Goal: Information Seeking & Learning: Check status

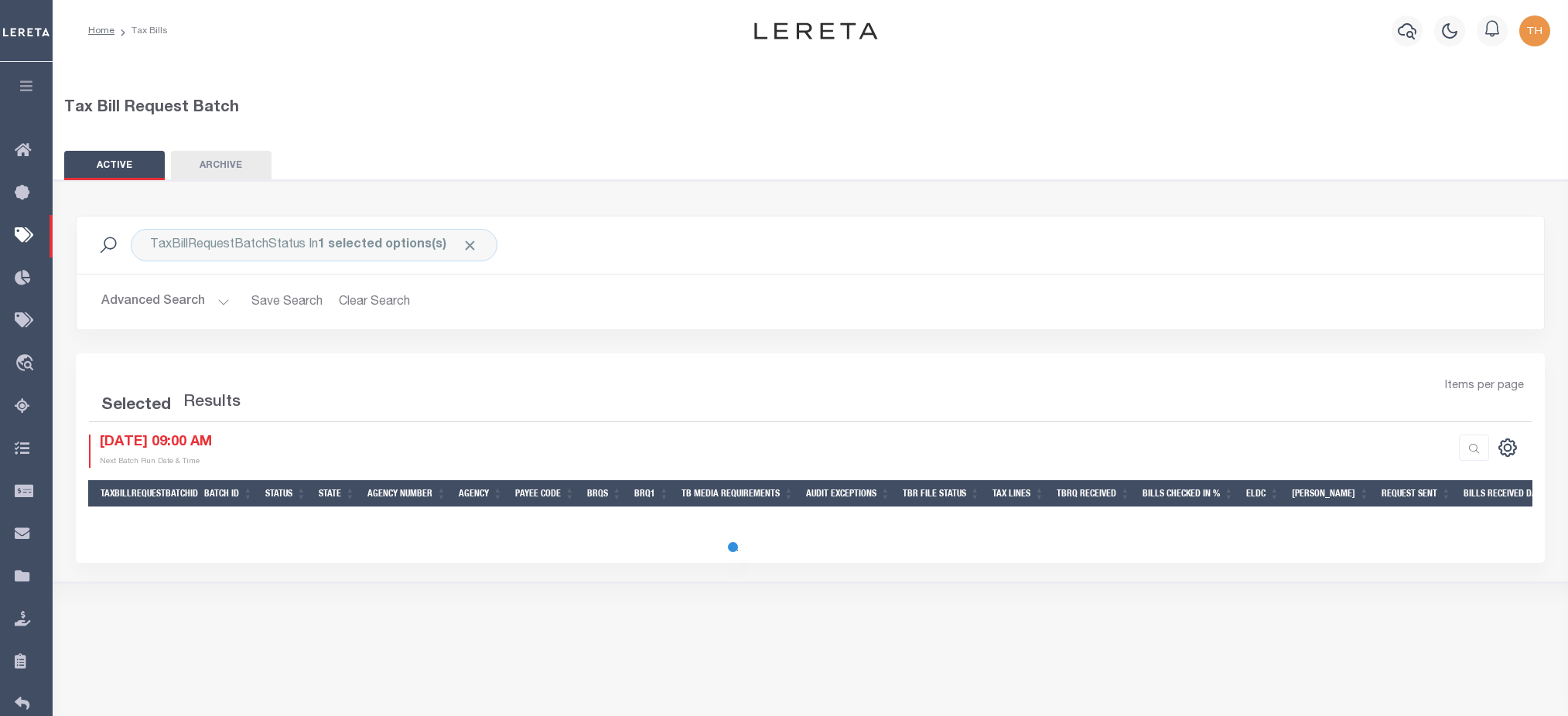
select select
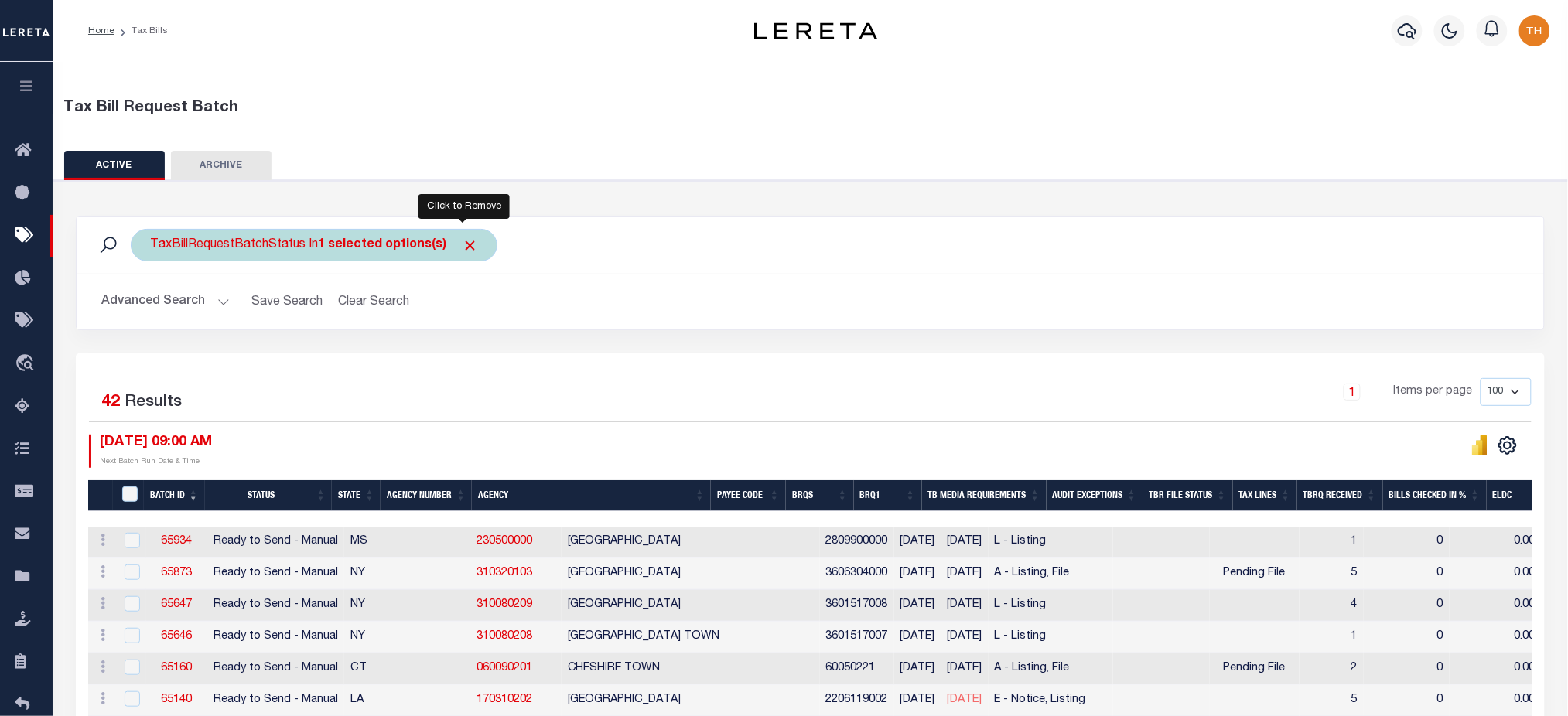
click at [466, 245] on span "Click to Remove" at bounding box center [470, 246] width 17 height 17
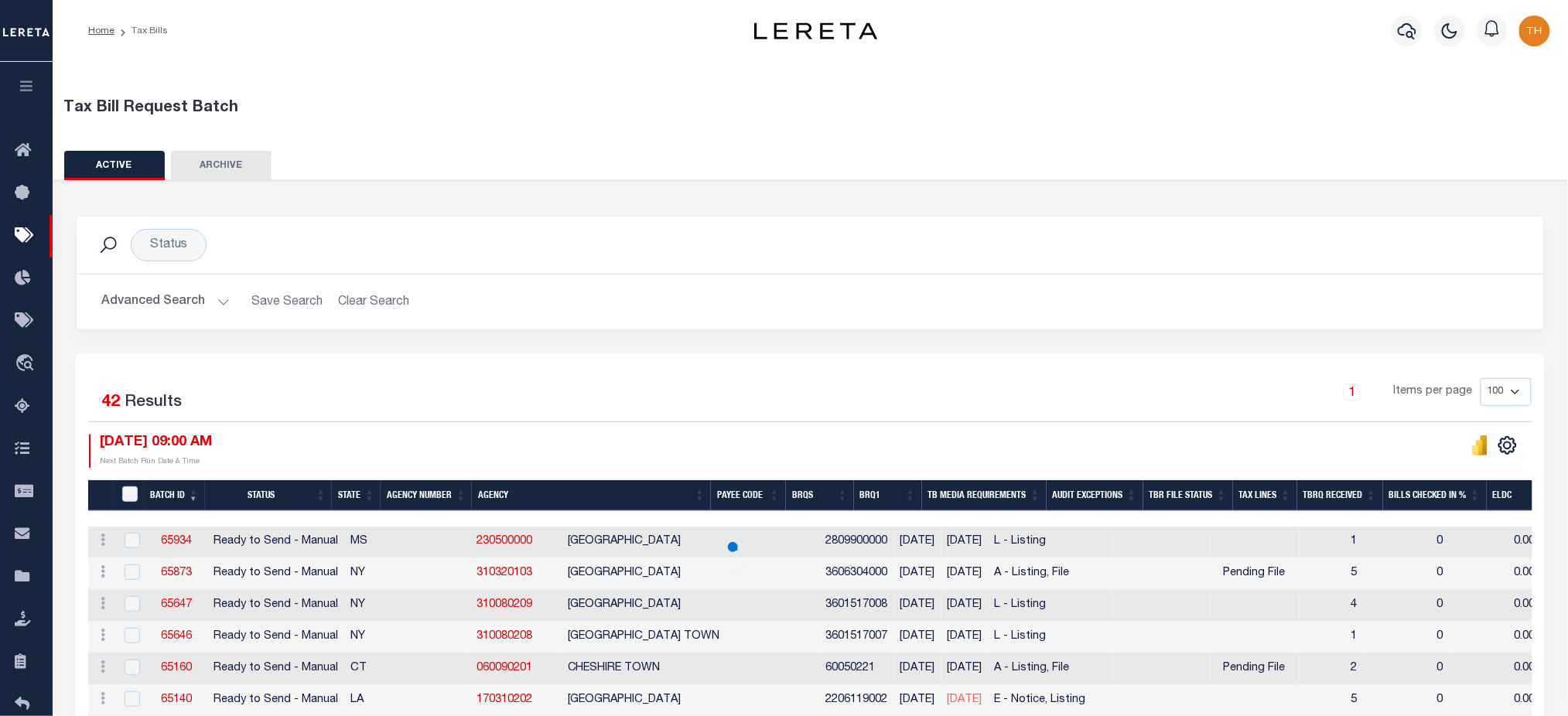
click at [174, 305] on button "Advanced Search" at bounding box center [165, 301] width 128 height 30
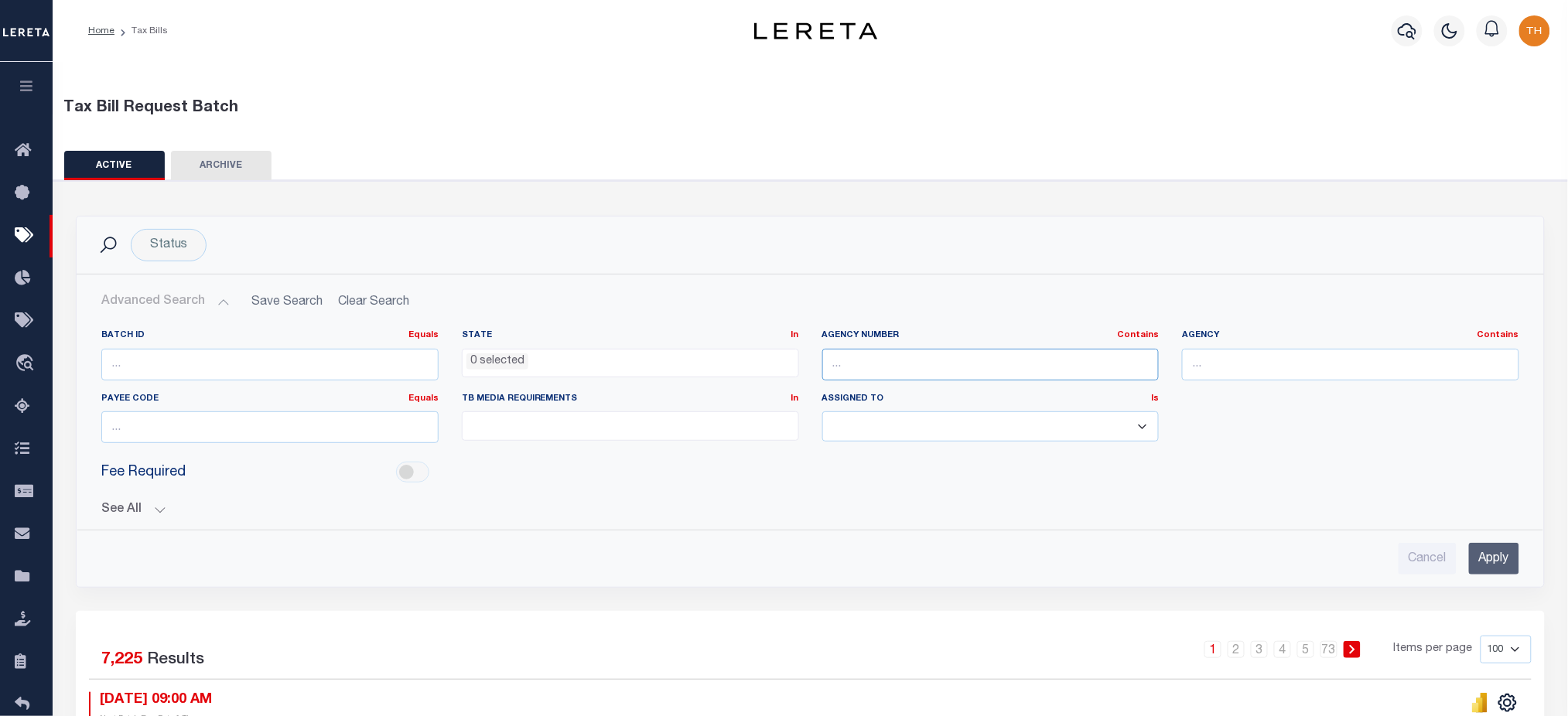
click at [875, 368] on input "text" at bounding box center [991, 364] width 337 height 31
paste input "420840000"
type input "420840000"
click at [1491, 559] on input "Apply" at bounding box center [1493, 558] width 51 height 31
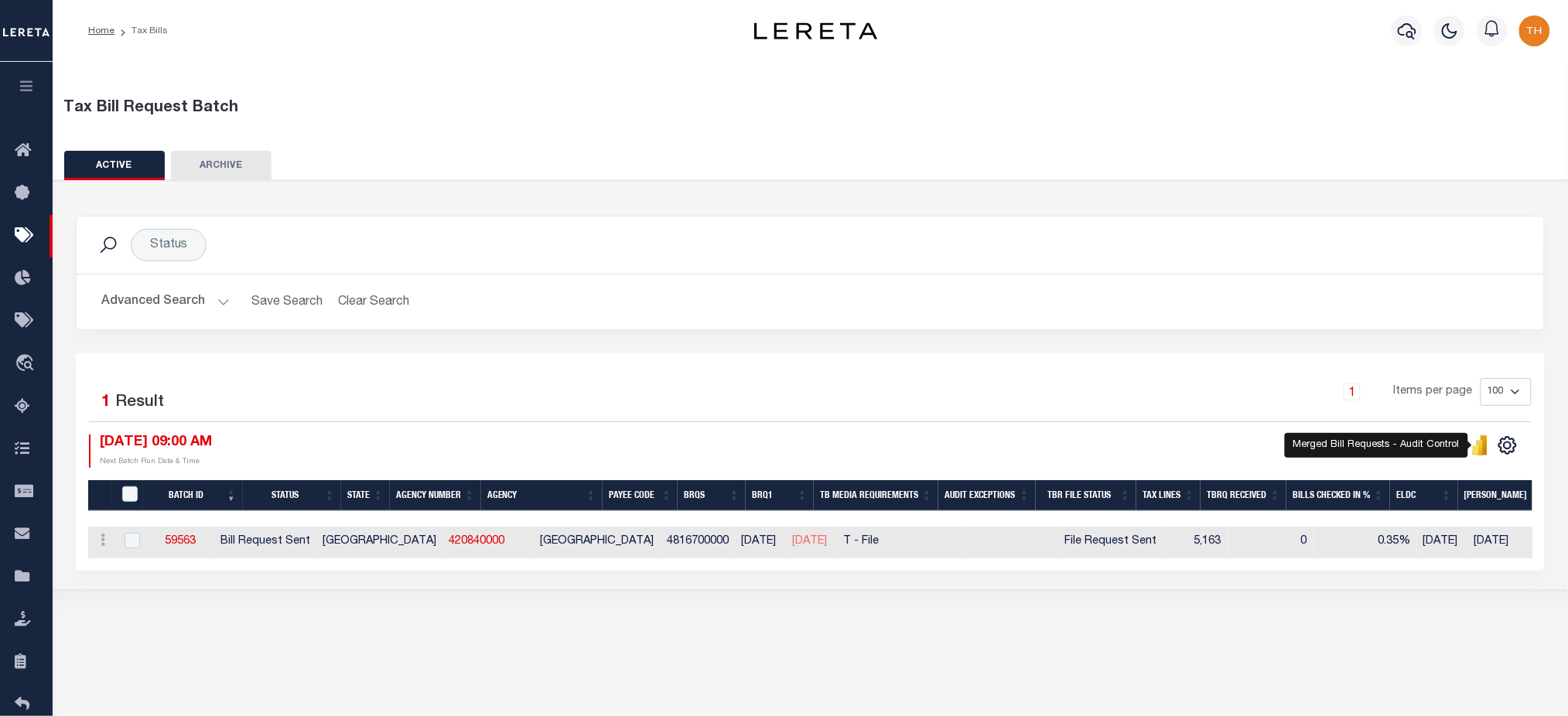
click at [1485, 444] on icon "" at bounding box center [1484, 445] width 7 height 20
click at [449, 543] on link "420840000" at bounding box center [477, 541] width 55 height 11
checkbox input "true"
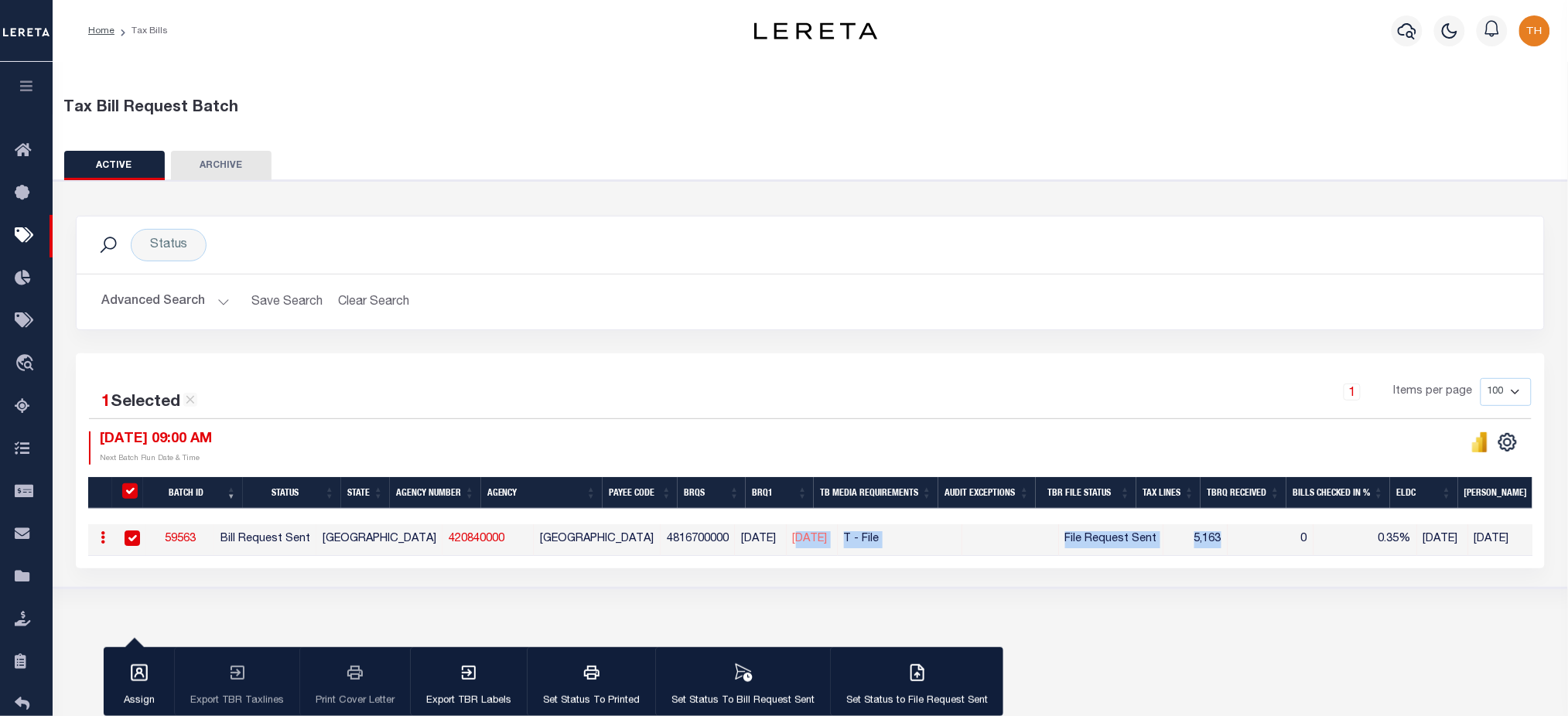
drag, startPoint x: 781, startPoint y: 534, endPoint x: 1221, endPoint y: 537, distance: 440.0
click at [1221, 537] on tr "ACTIONS Delete 59563 Bill Request Sent TX 420840000 GALVESTON COUNTY 4816700000…" at bounding box center [1245, 540] width 2314 height 31
drag, startPoint x: 479, startPoint y: 545, endPoint x: 408, endPoint y: 539, distance: 71.3
click at [442, 539] on td "420840000" at bounding box center [488, 540] width 91 height 31
checkbox input "false"
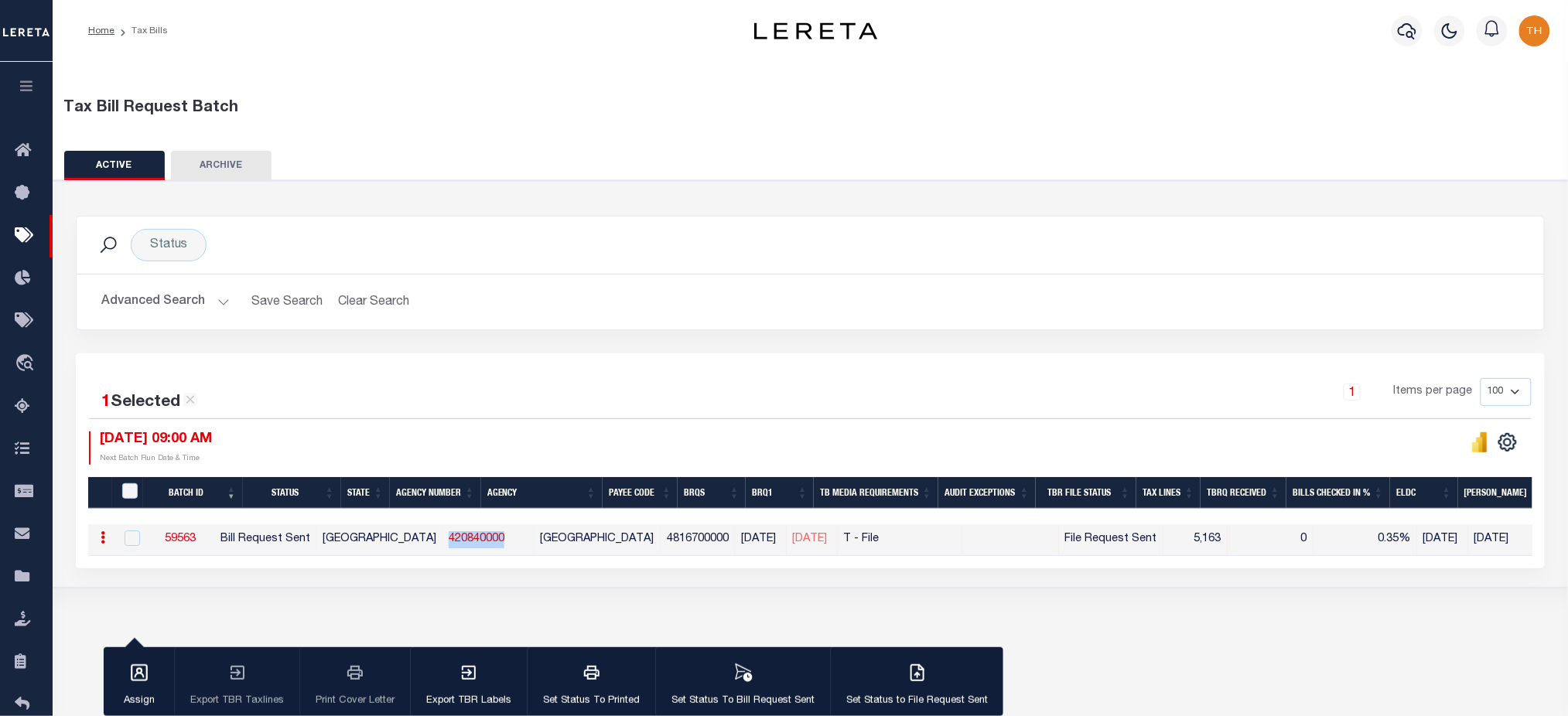
checkbox input "false"
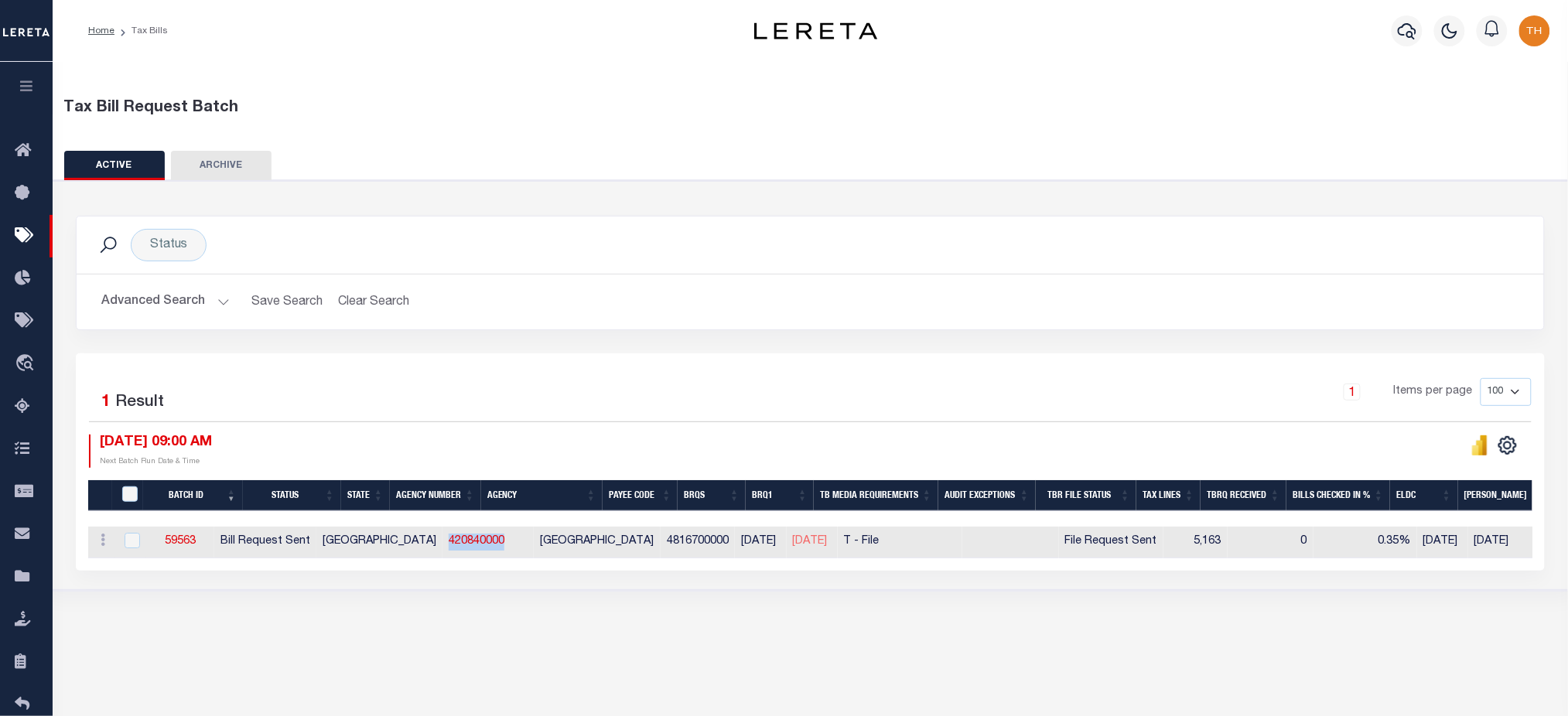
copy link "420840000"
click at [449, 541] on link "420840000" at bounding box center [477, 541] width 55 height 11
checkbox input "true"
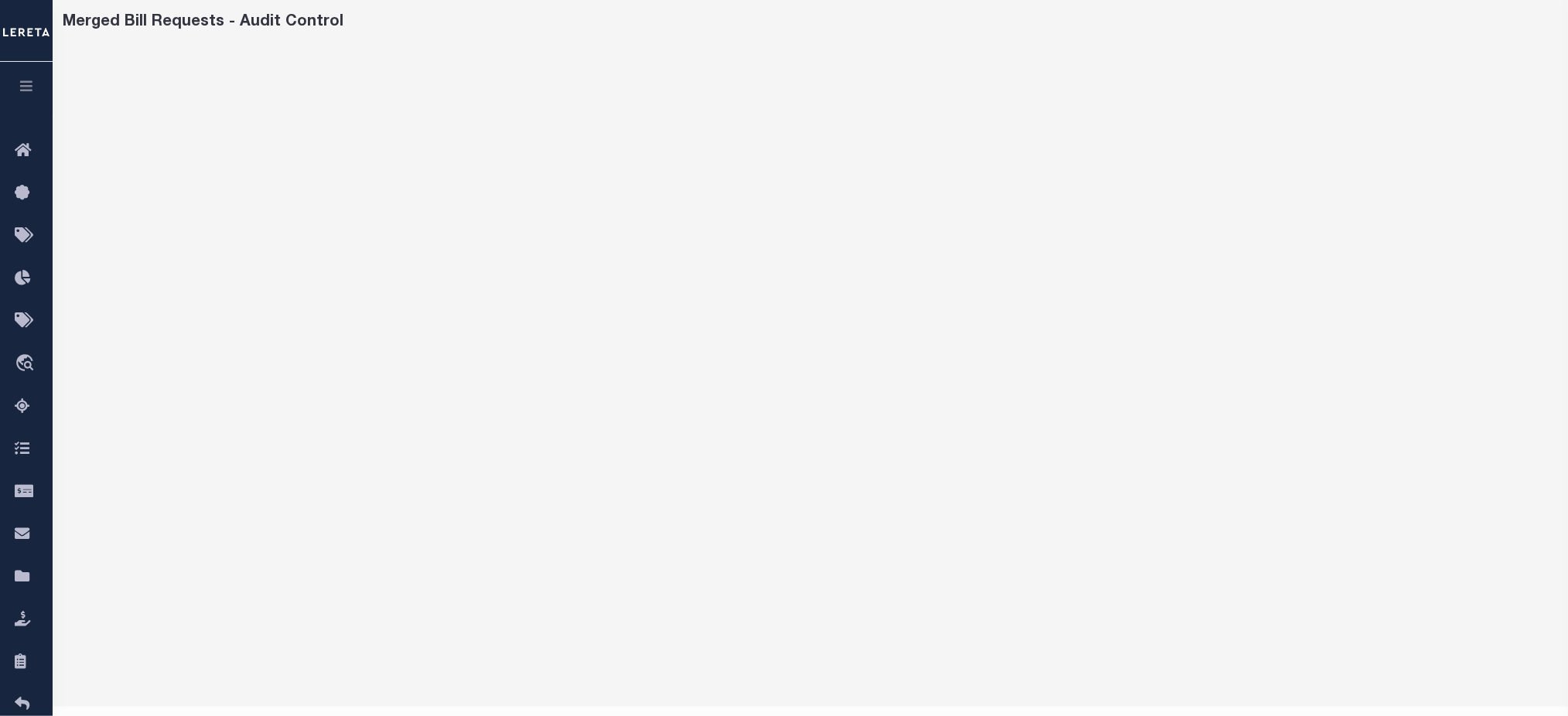
scroll to position [103, 0]
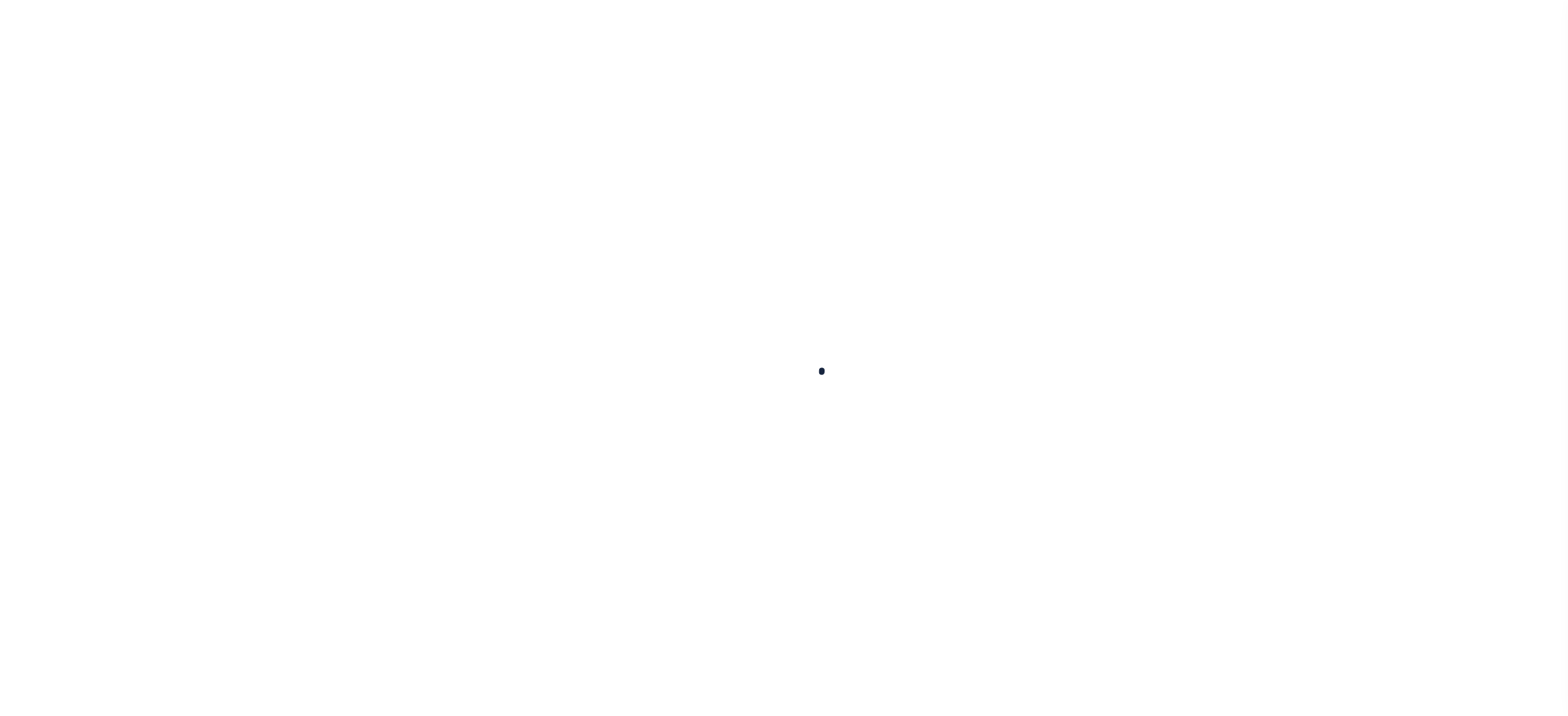
select select
checkbox input "false"
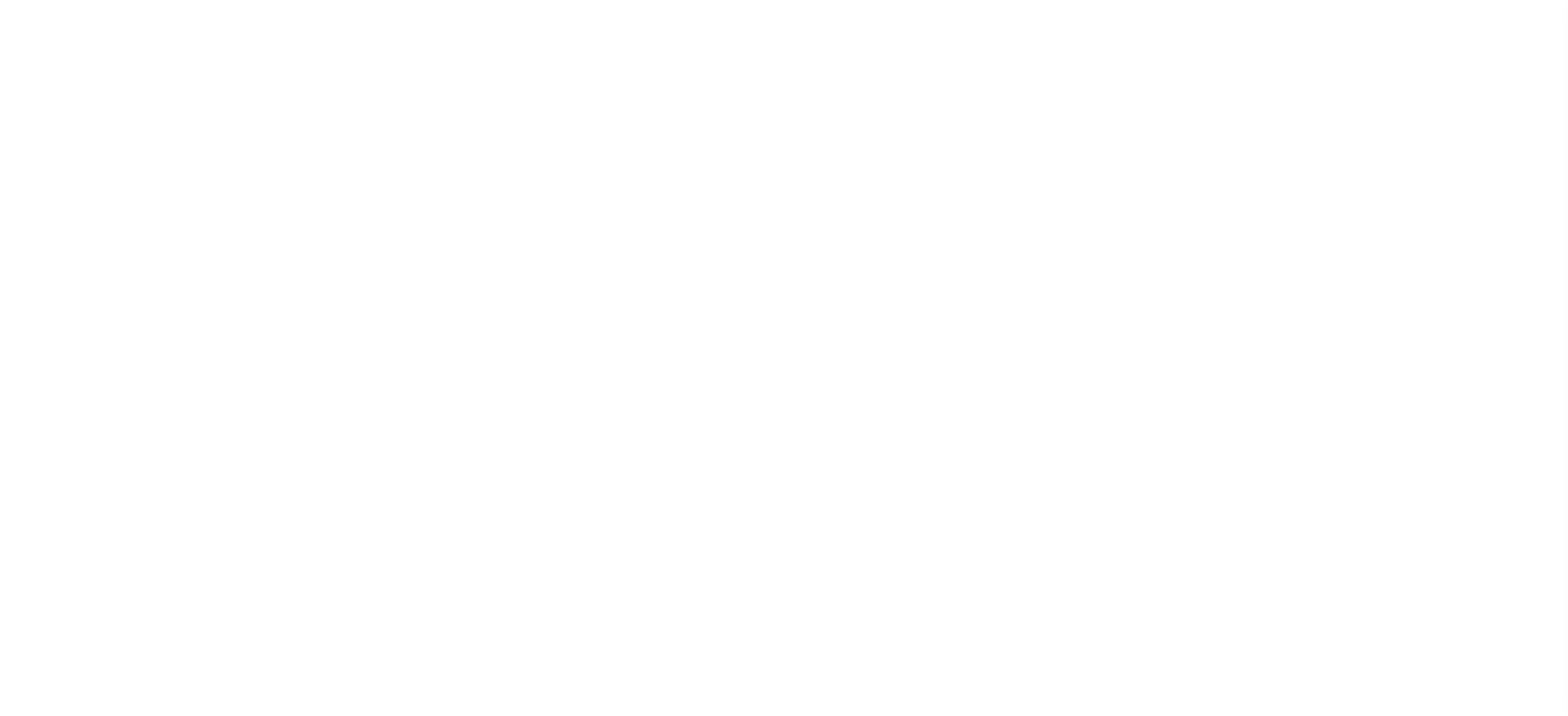
checkbox input "false"
type input "4816700000"
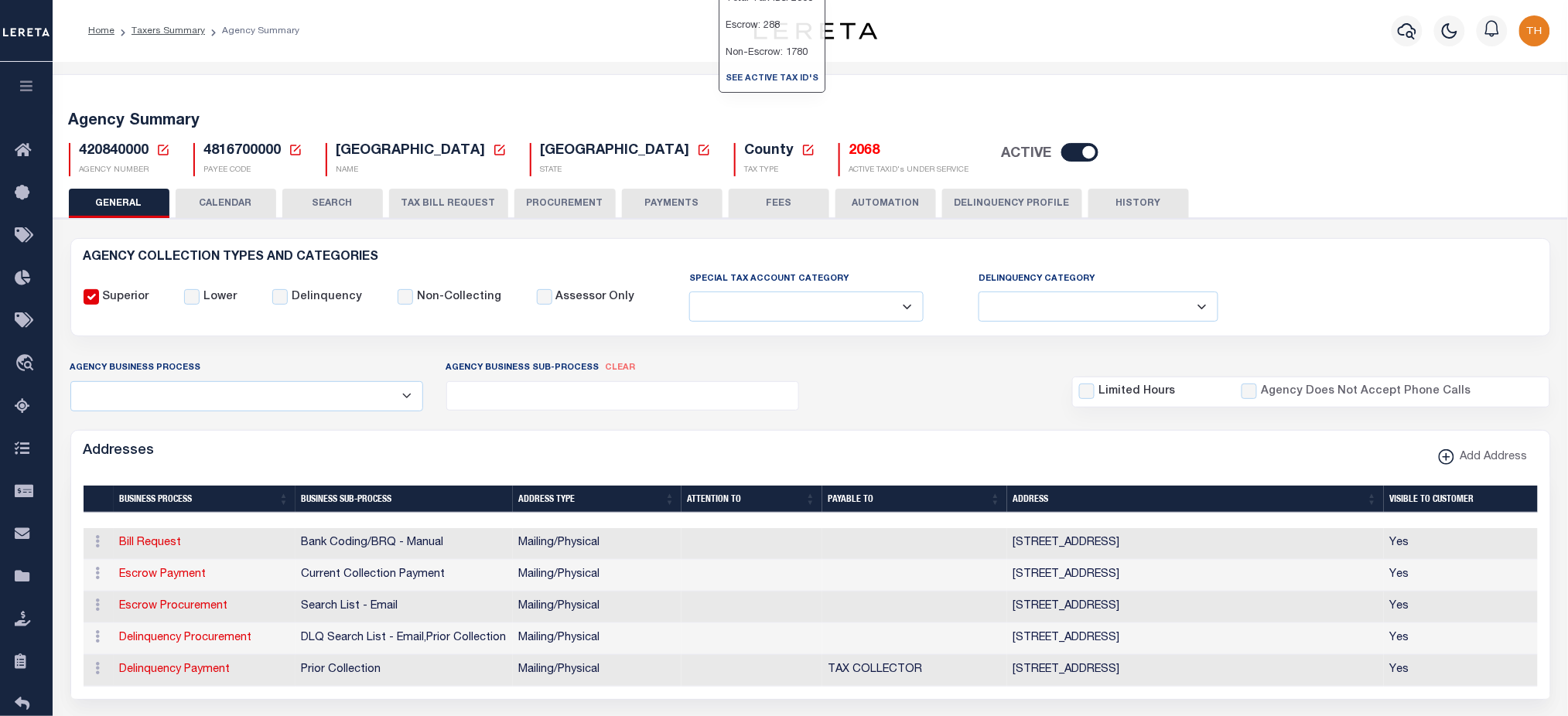
click at [849, 148] on h5 "2068" at bounding box center [909, 151] width 120 height 17
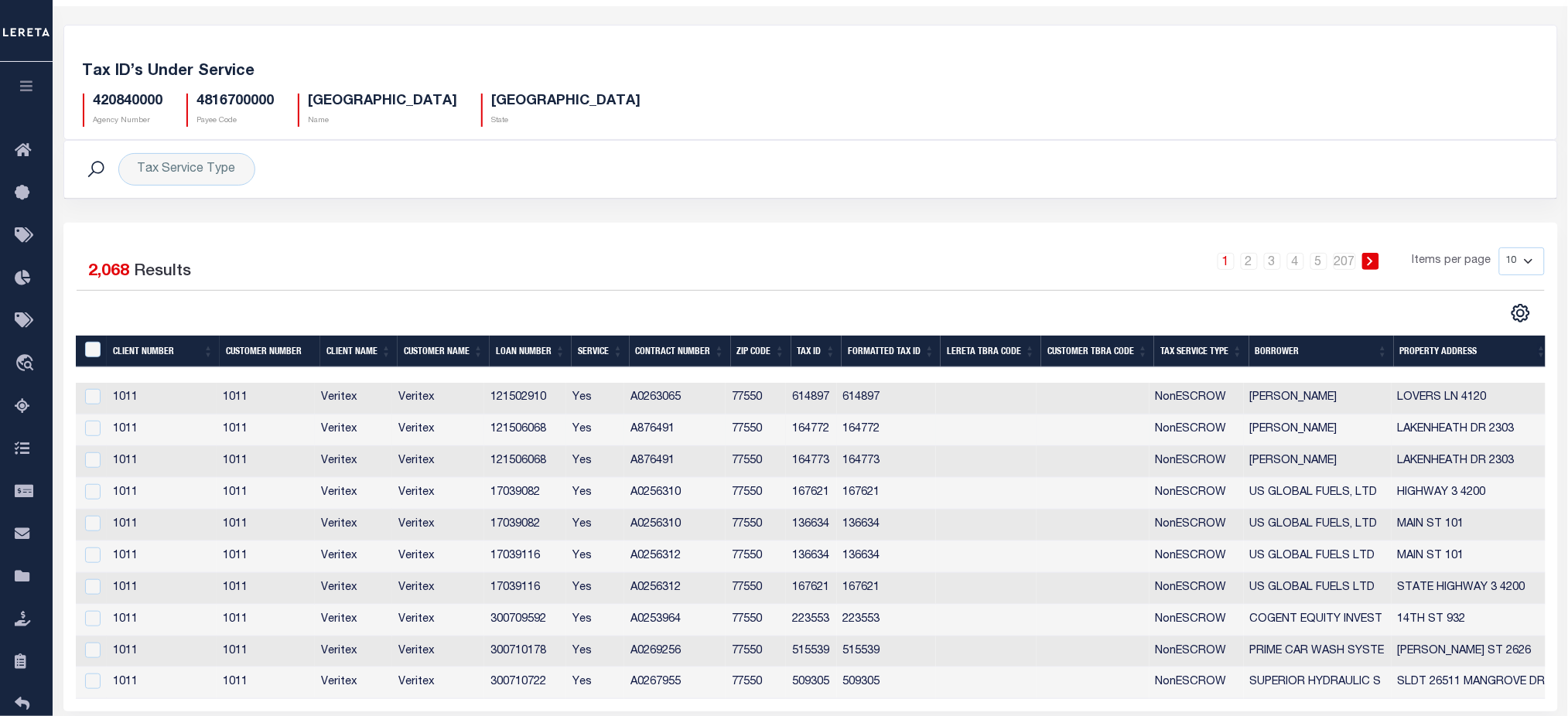
scroll to position [108, 0]
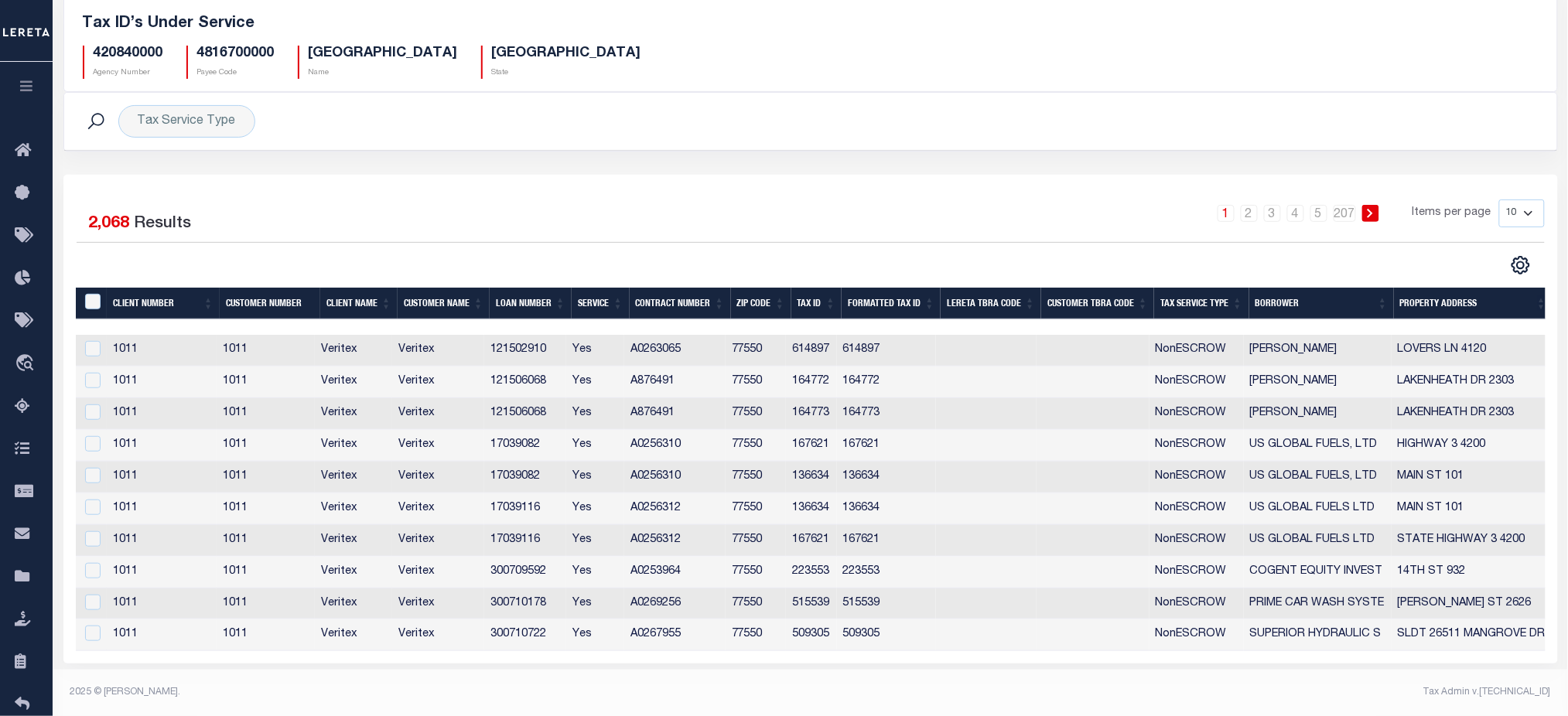
drag, startPoint x: 1529, startPoint y: 205, endPoint x: 1528, endPoint y: 217, distance: 12.0
click at [1529, 205] on select "10 25 50 100" at bounding box center [1521, 213] width 45 height 28
select select "100"
click at [1499, 199] on select "10 25 50 100" at bounding box center [1521, 213] width 45 height 28
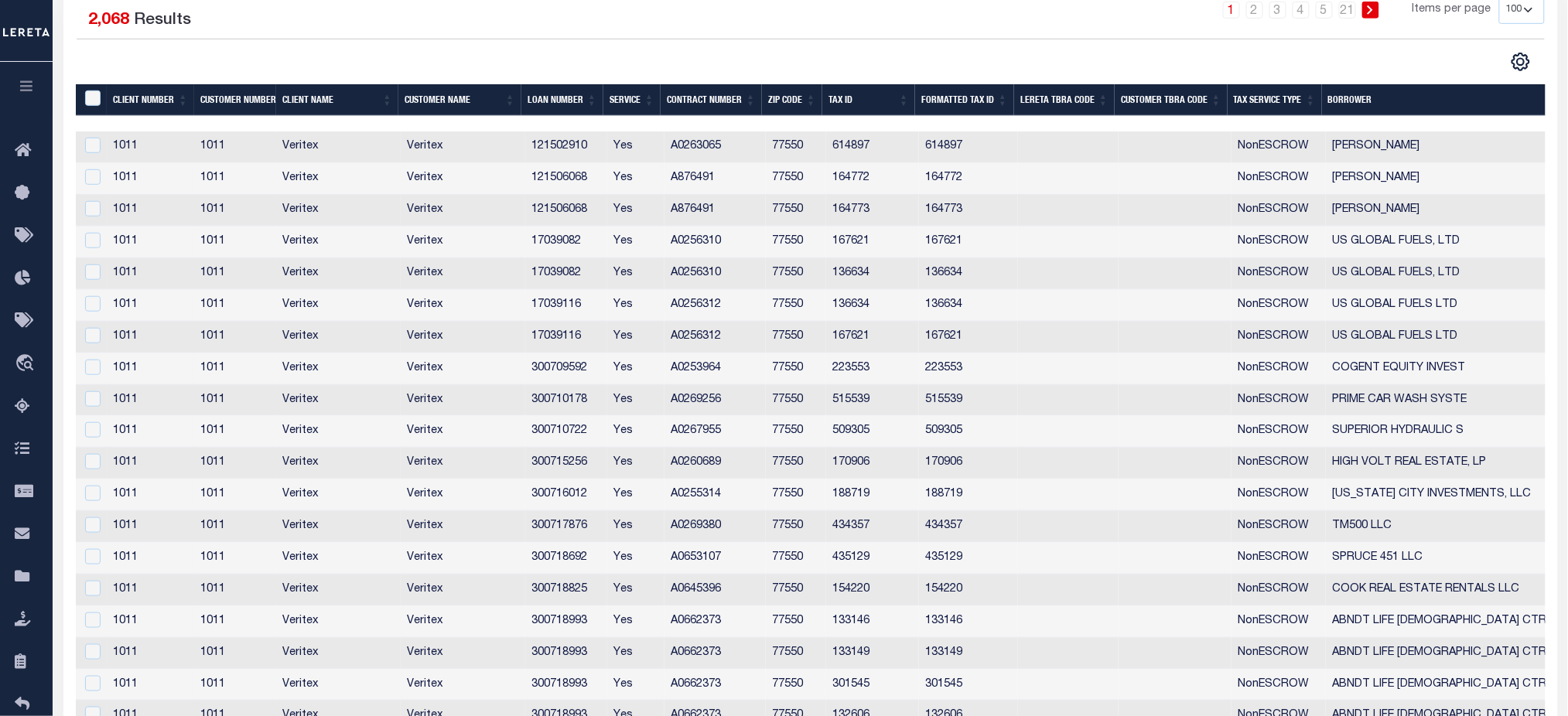
scroll to position [299, 0]
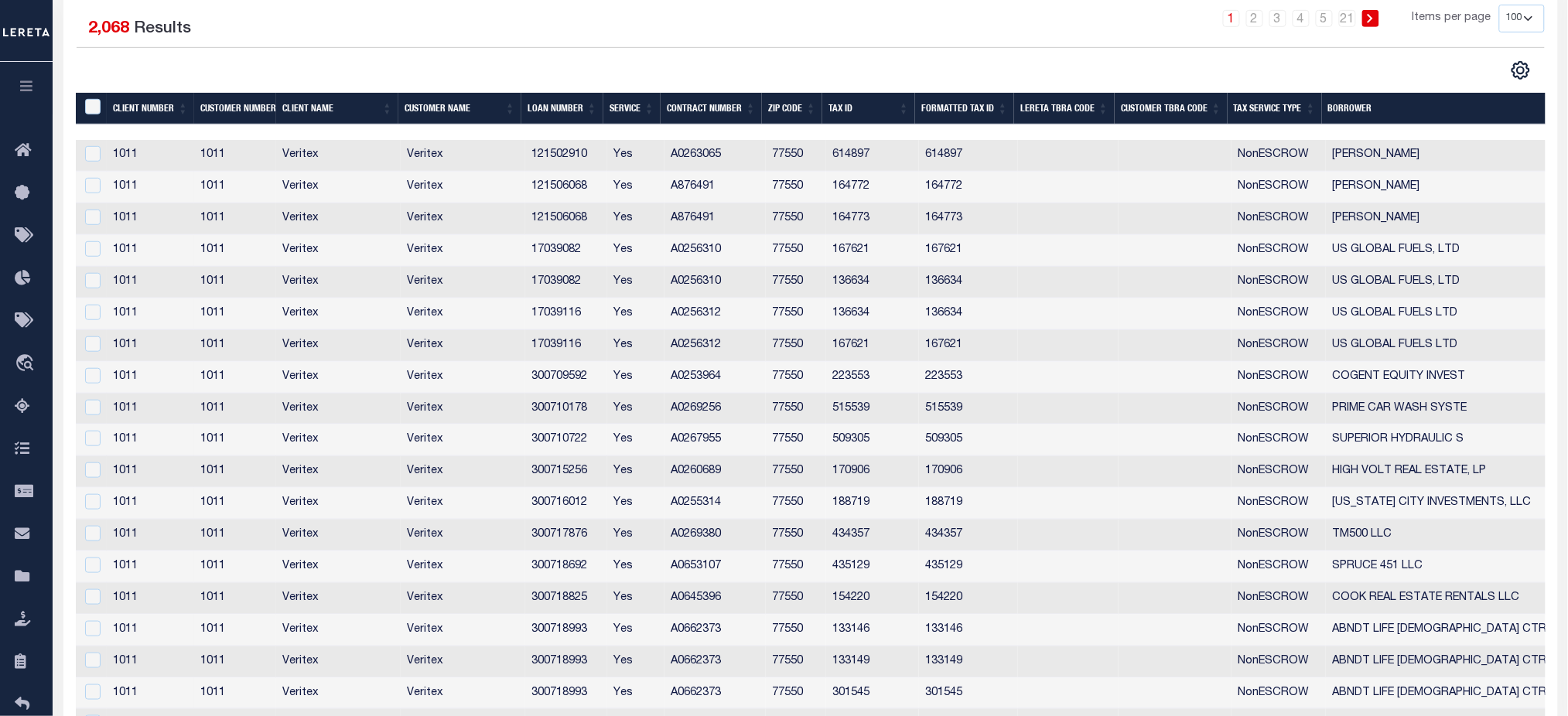
click at [1519, 18] on select "10 25 50 100" at bounding box center [1521, 18] width 45 height 28
click at [1499, 5] on select "10 25 50 100" at bounding box center [1521, 18] width 45 height 28
click at [1517, 23] on select "10 25 50 100" at bounding box center [1521, 18] width 45 height 28
click at [1499, 5] on select "10 25 50 100" at bounding box center [1521, 18] width 45 height 28
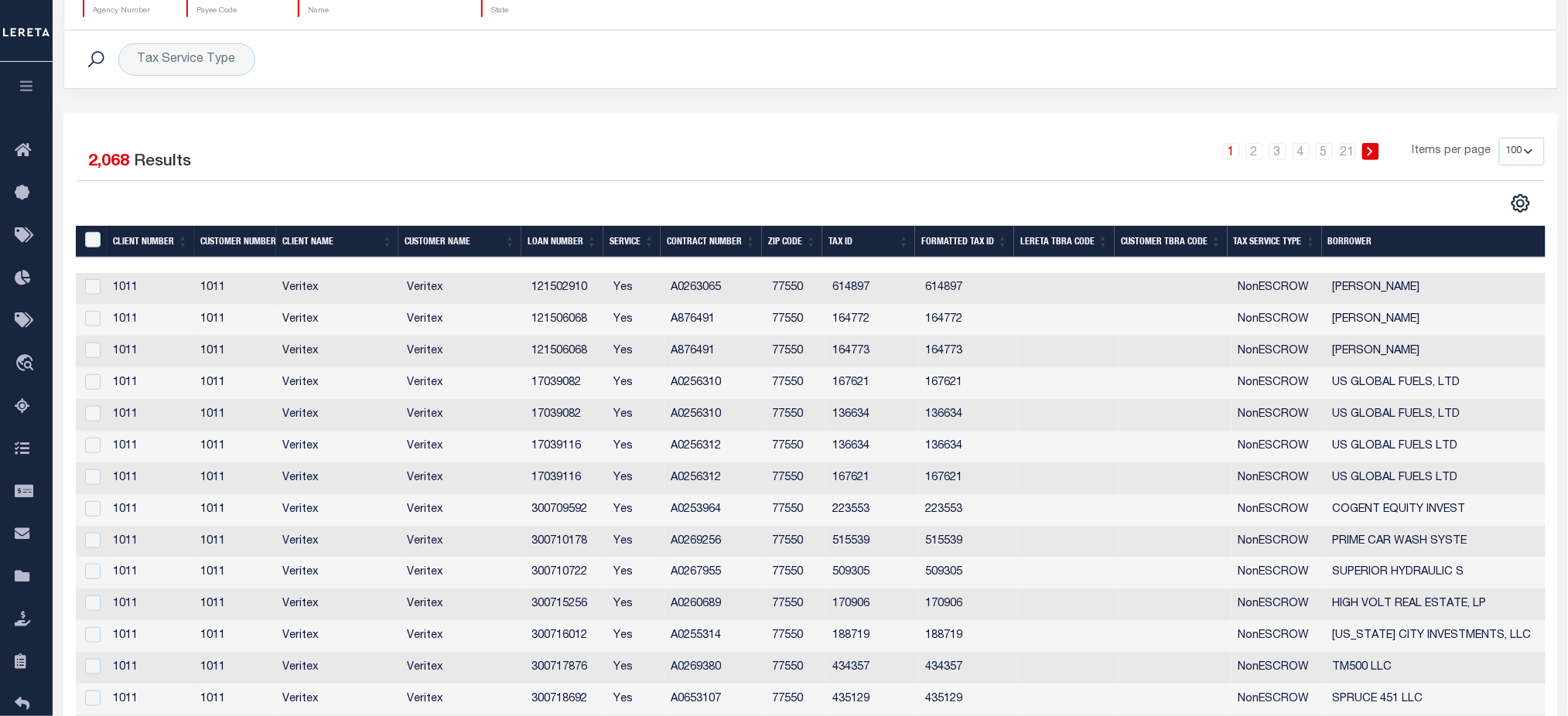
scroll to position [0, 0]
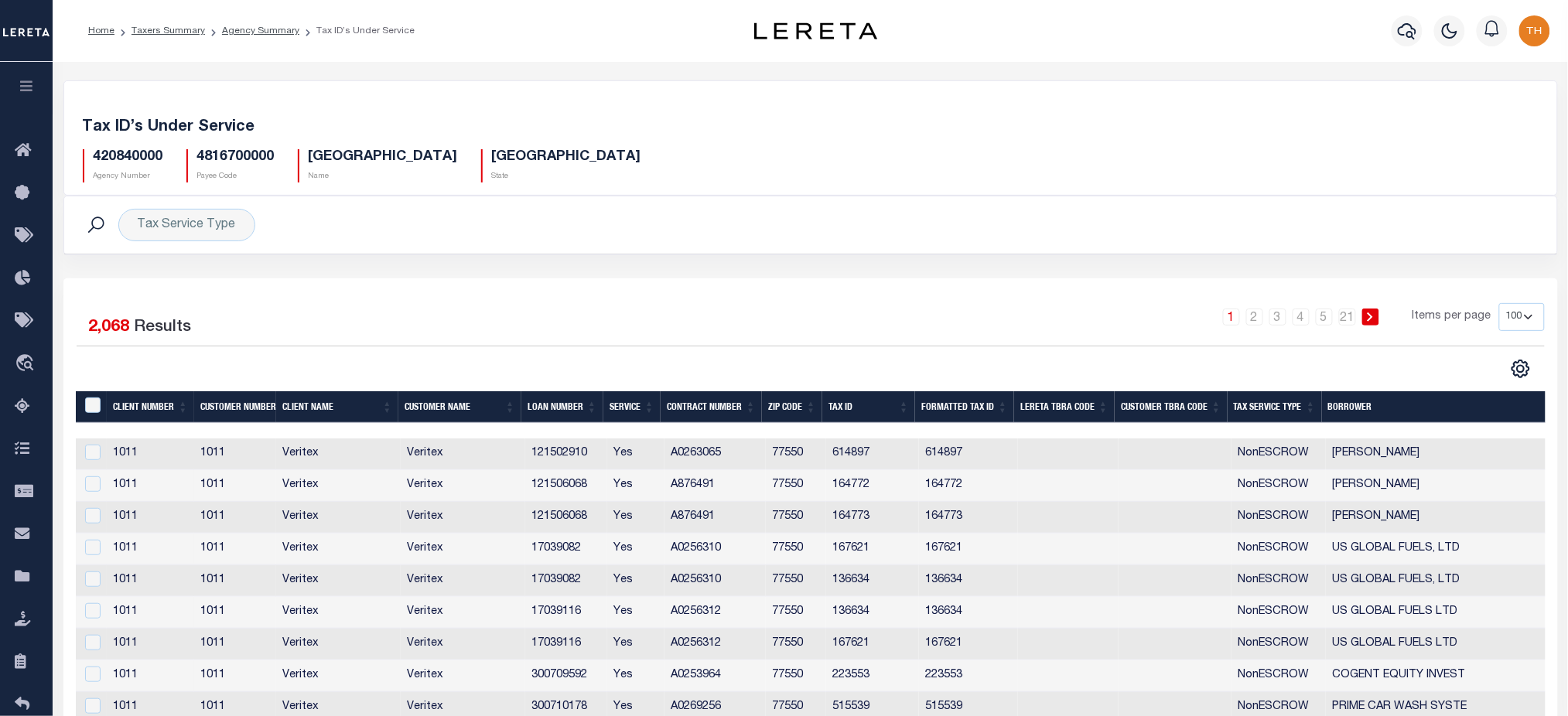
click at [1264, 413] on th "Tax Service Type" at bounding box center [1274, 407] width 94 height 31
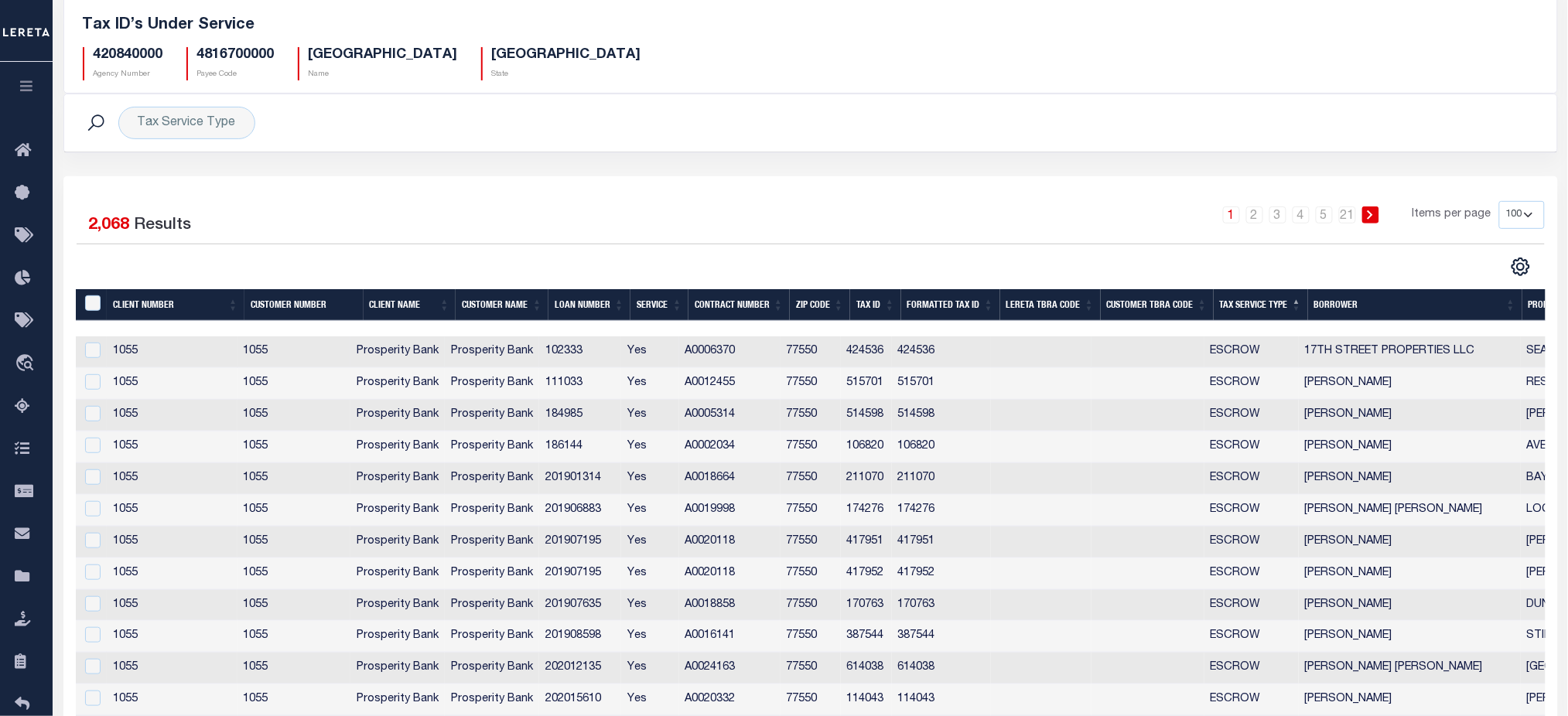
scroll to position [310, 0]
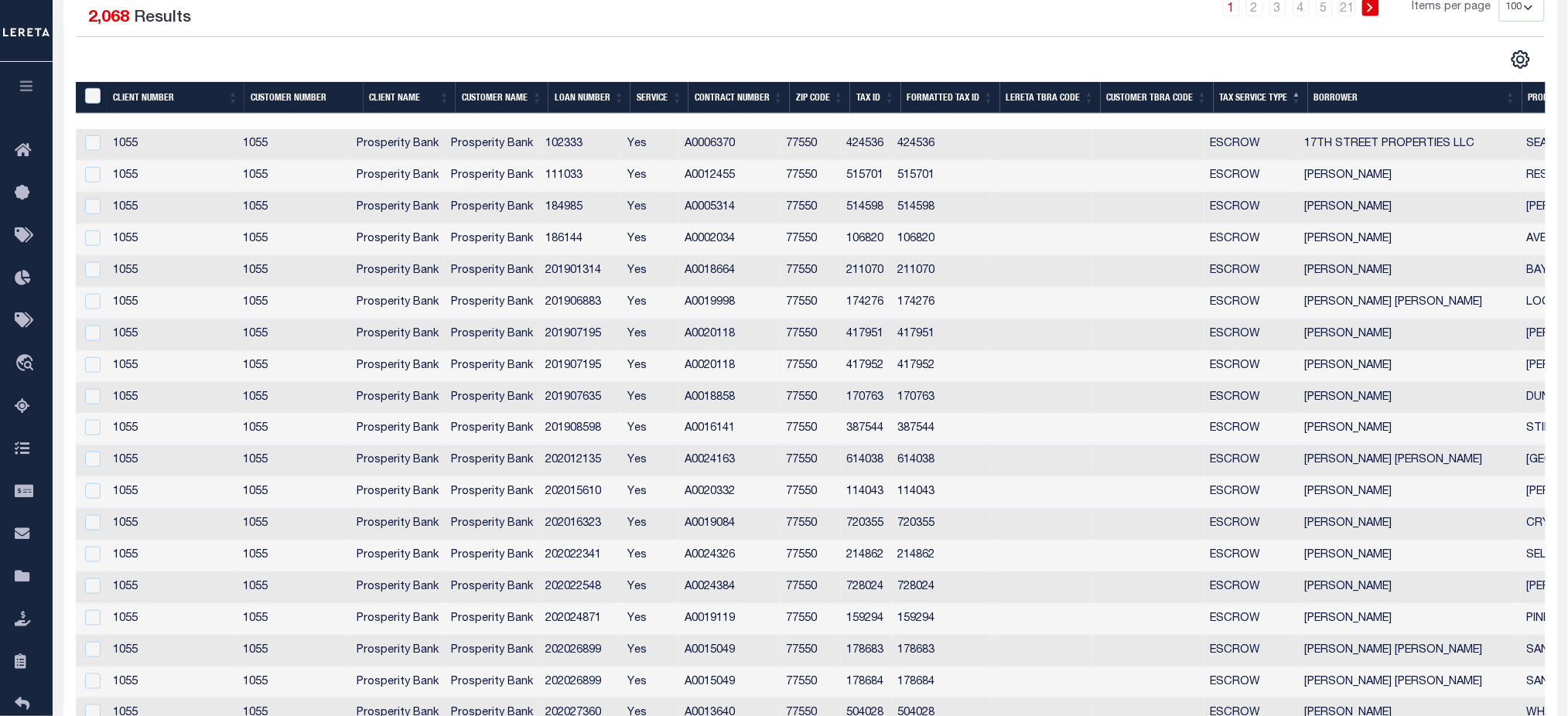
click at [714, 368] on td "A0020118" at bounding box center [730, 367] width 101 height 31
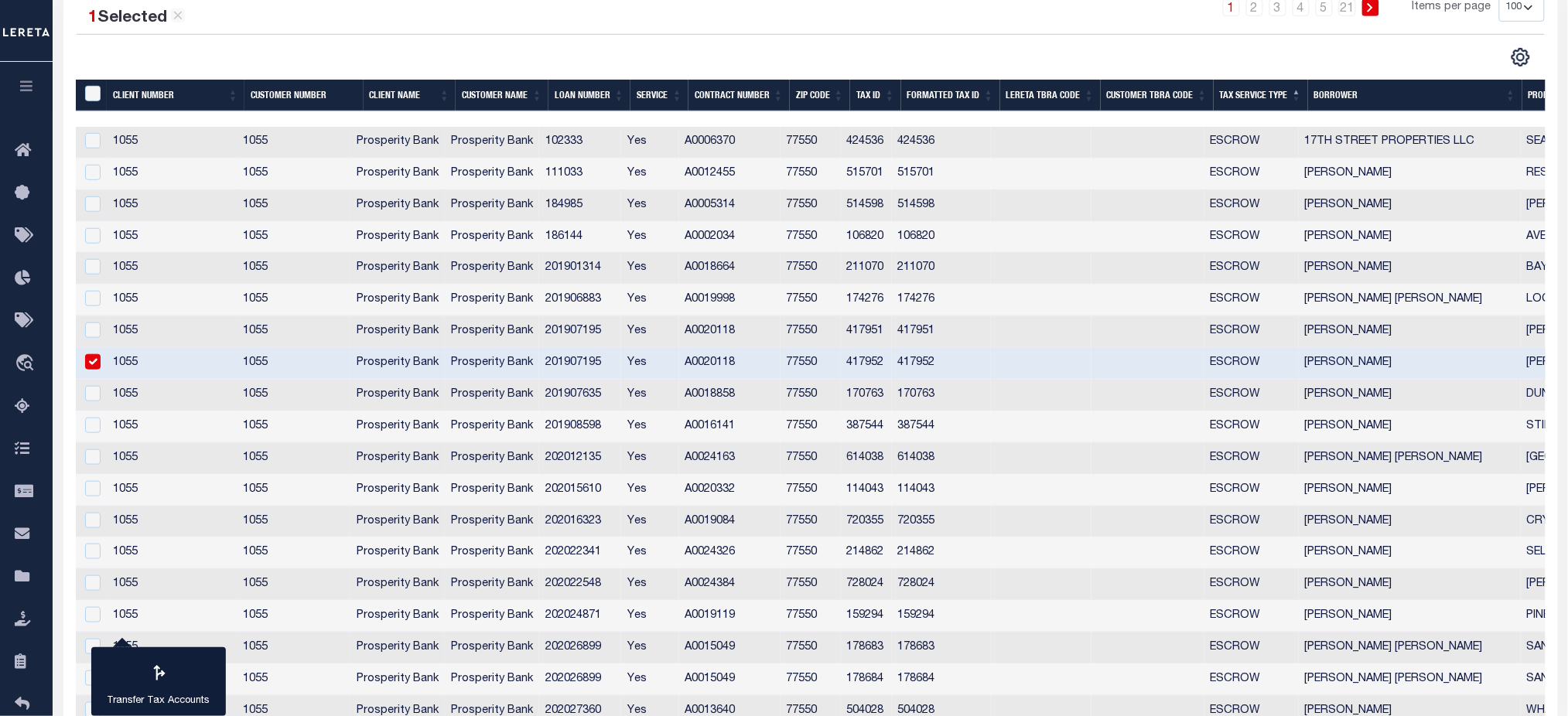
click at [561, 372] on td "201907195" at bounding box center [580, 364] width 82 height 31
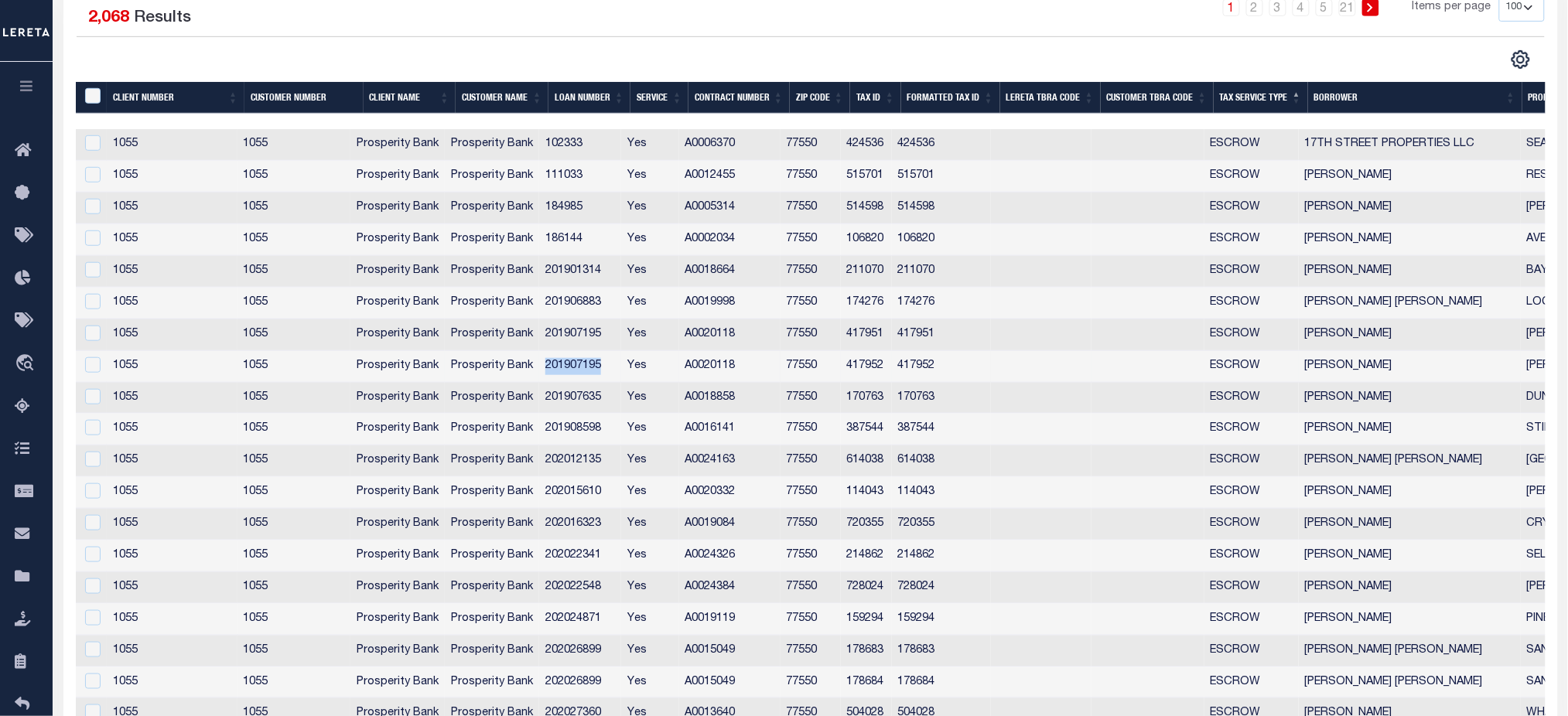
click at [561, 372] on td "201907195" at bounding box center [580, 367] width 82 height 31
checkbox input "true"
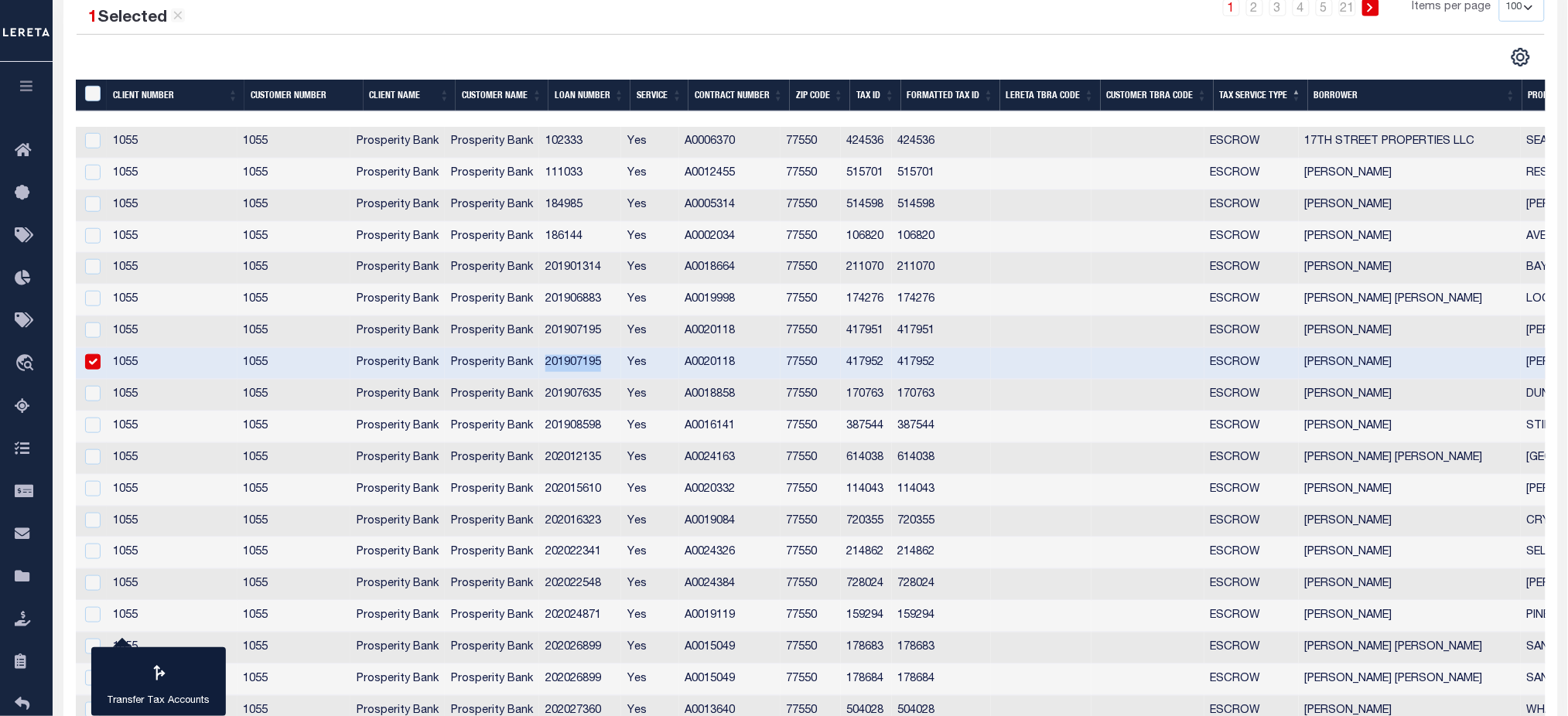
copy td "201907195"
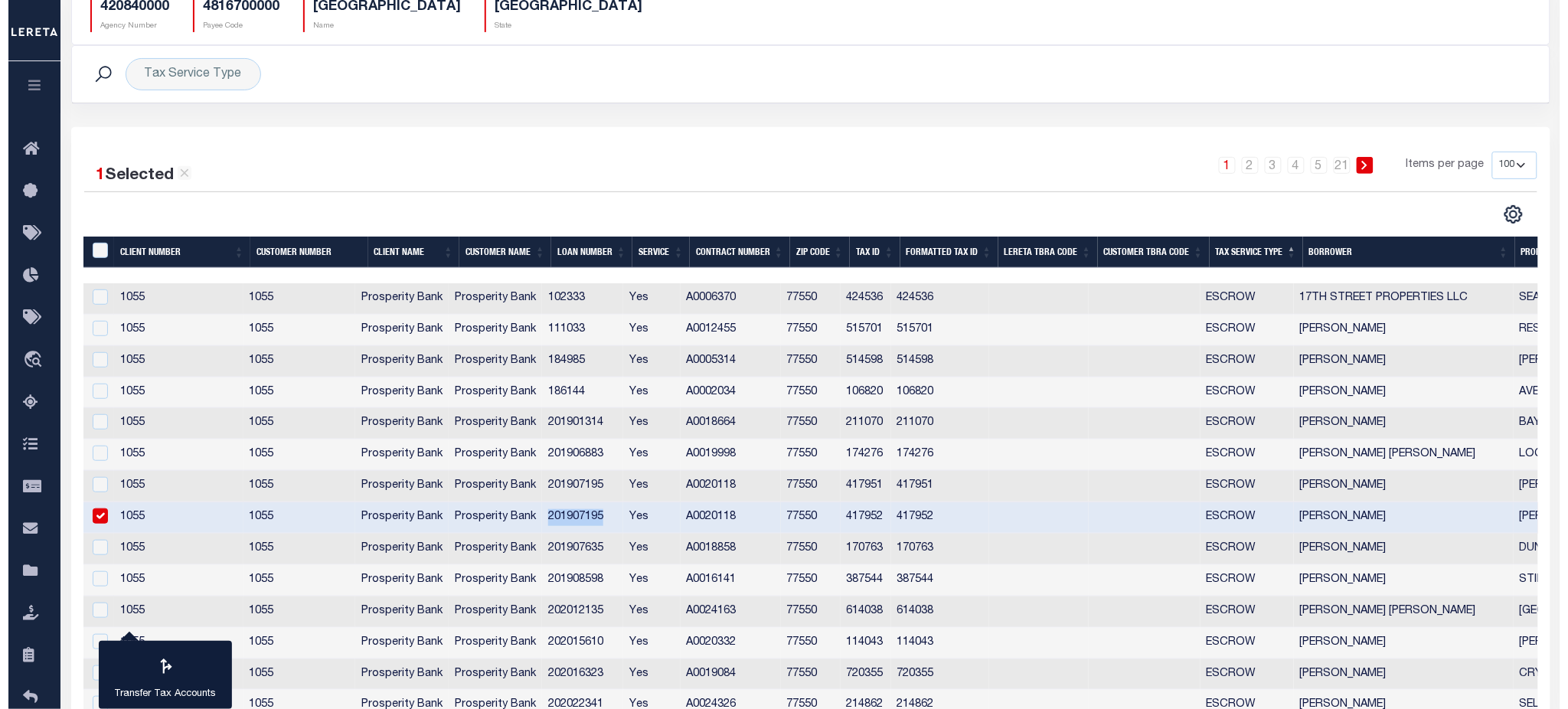
scroll to position [0, 0]
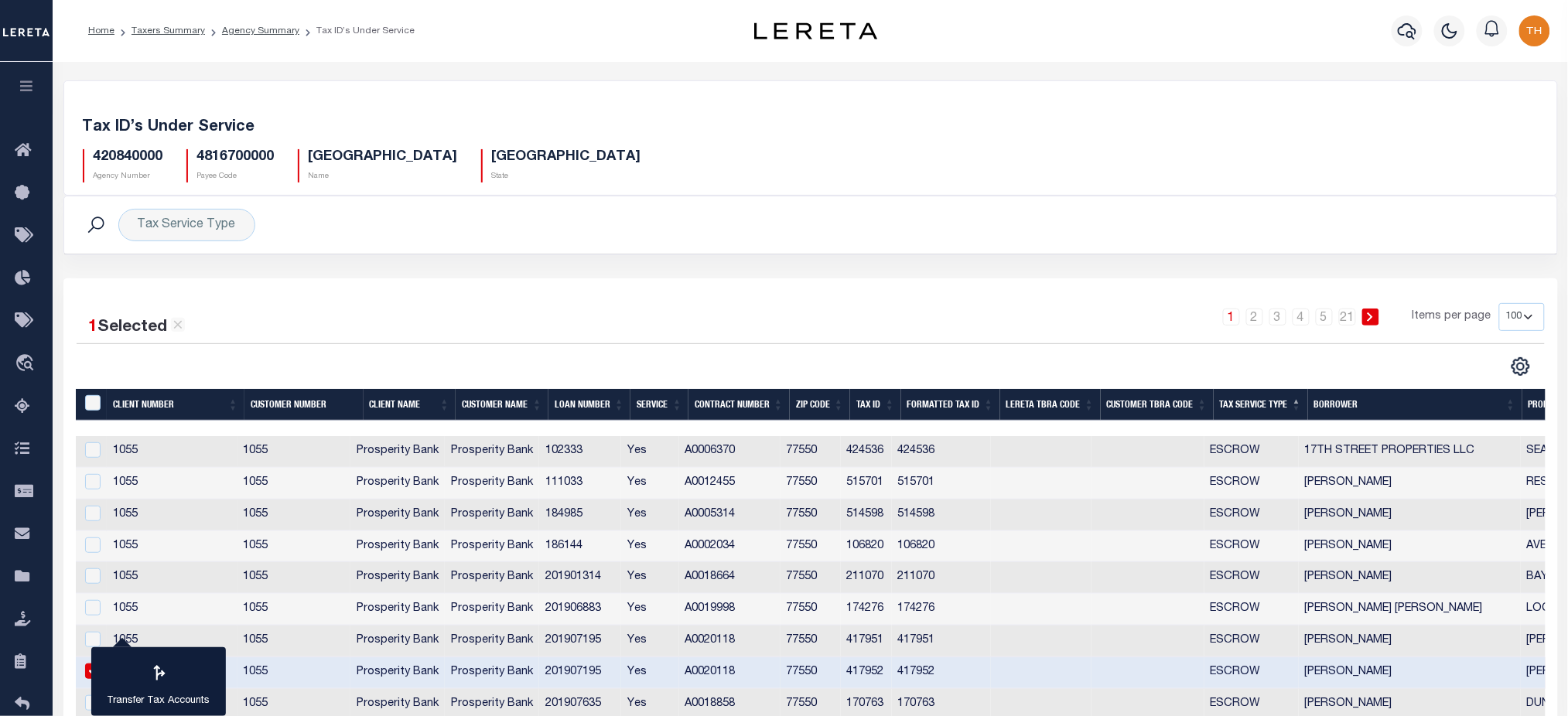
click at [1423, 33] on div at bounding box center [1407, 30] width 42 height 54
click at [1403, 29] on icon "button" at bounding box center [1407, 30] width 18 height 18
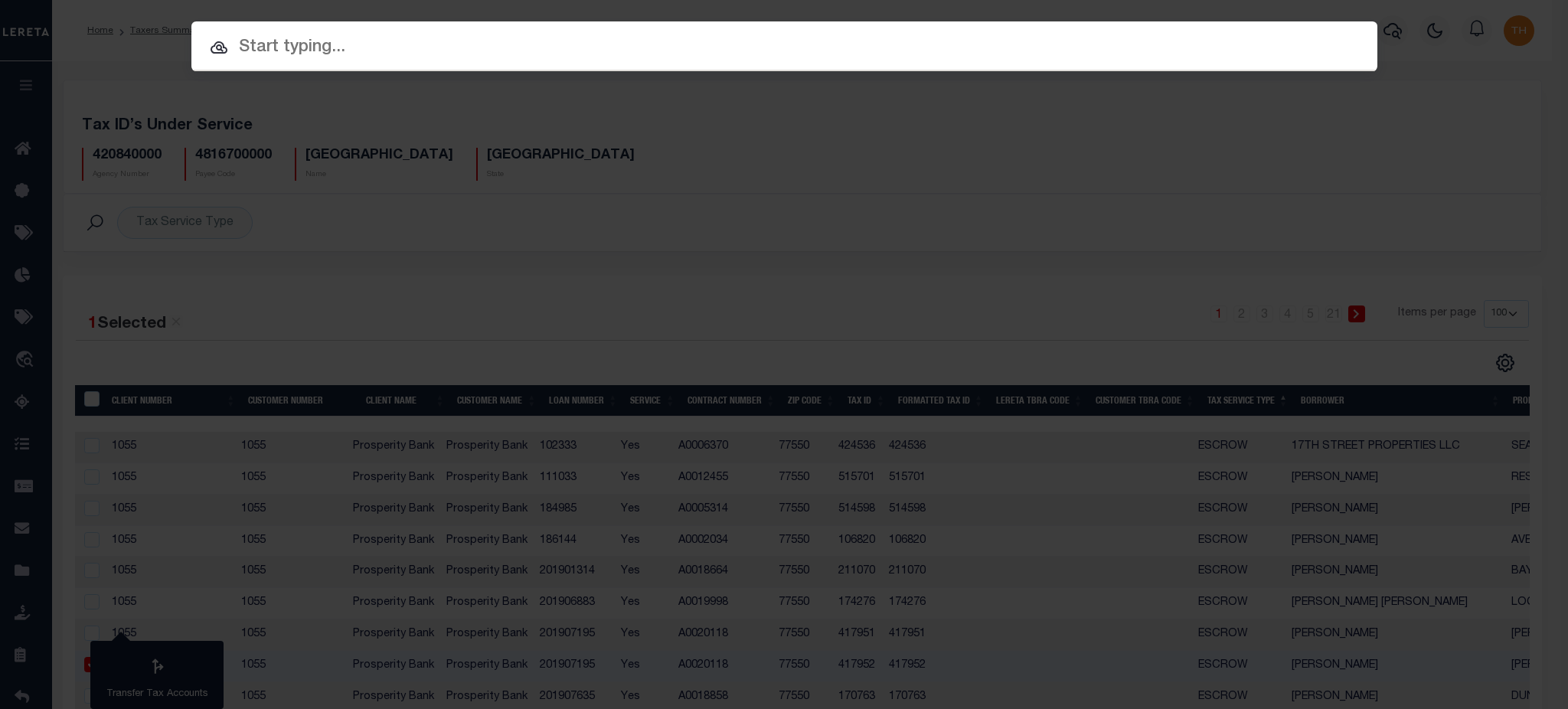
click at [997, 53] on input "text" at bounding box center [785, 47] width 1186 height 26
paste input "201907195"
type input "201907195"
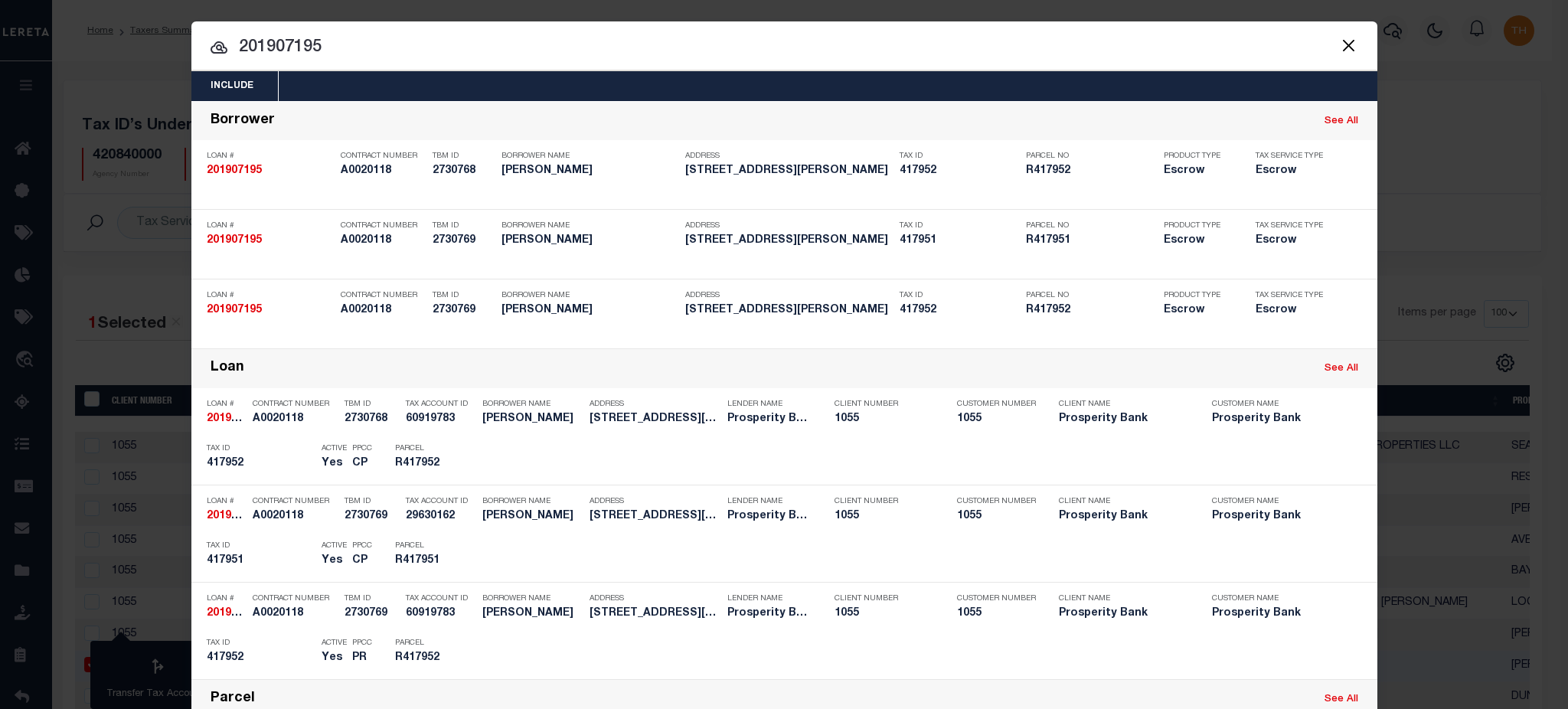
click at [1428, 235] on div "Include Loans TBM Customers Borrowers Payments (Lender Non-Disb) Payments (Lend…" at bounding box center [784, 354] width 1568 height 709
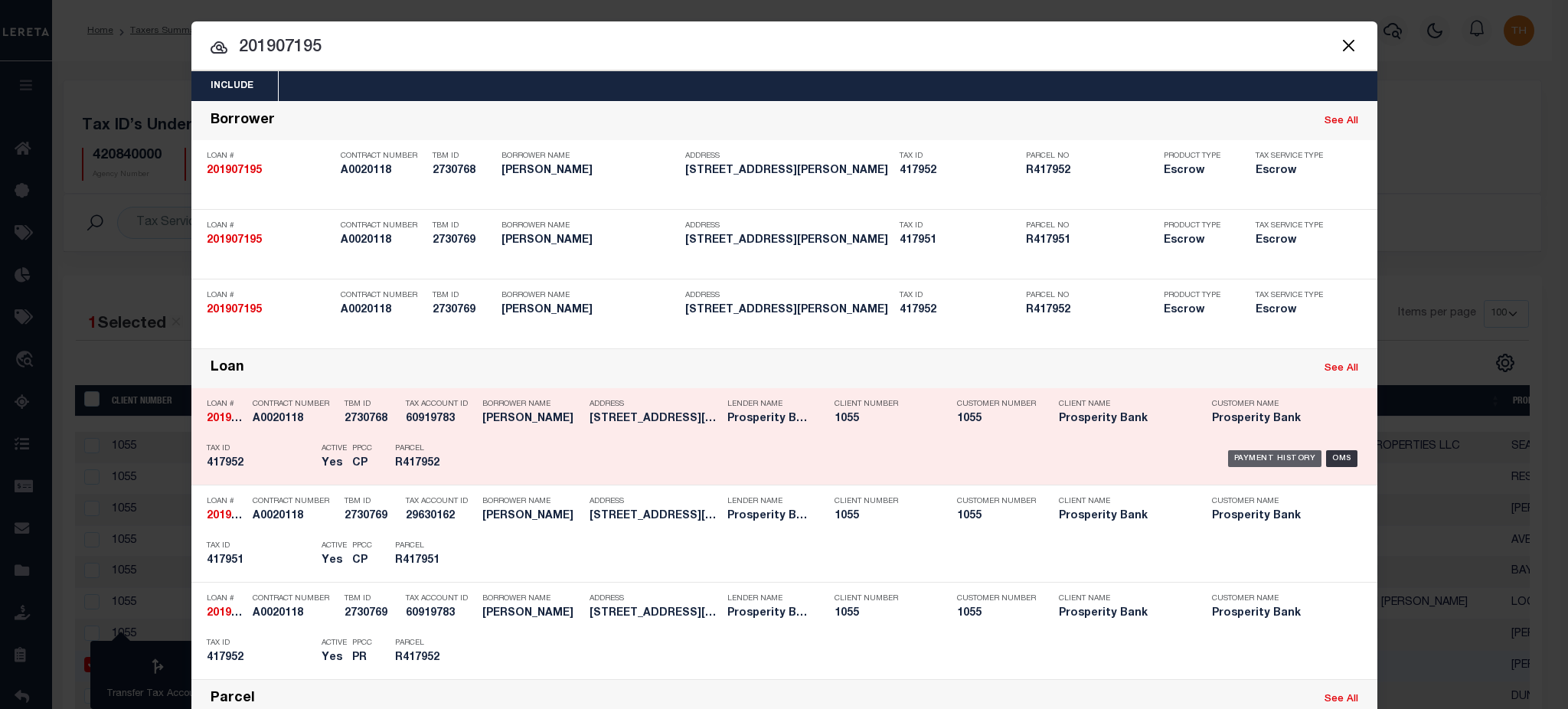
click at [1281, 454] on div "Payment History" at bounding box center [1275, 458] width 94 height 16
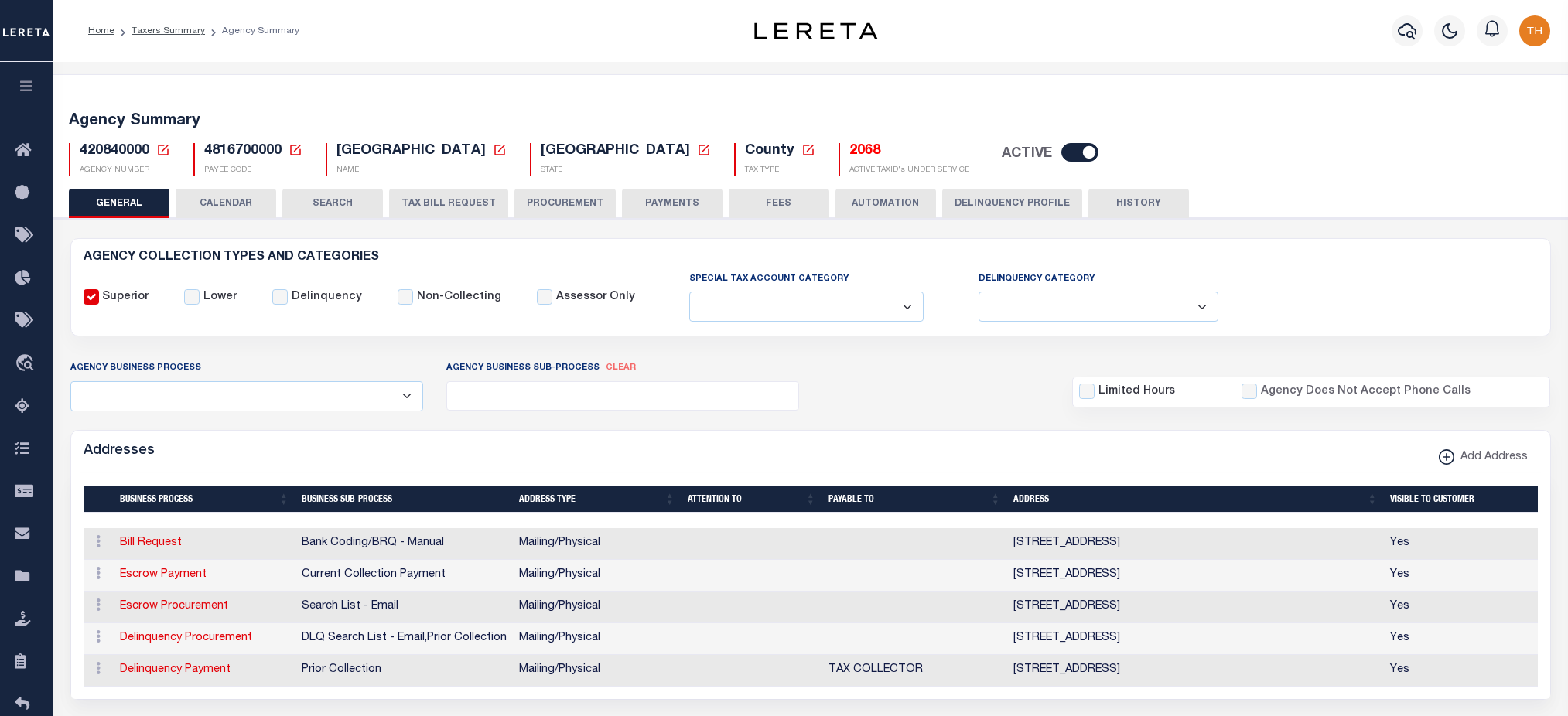
select select
click at [249, 149] on span "4816700000" at bounding box center [242, 150] width 77 height 14
copy h5 "4816700000"
click at [449, 194] on button "TAX BILL REQUEST" at bounding box center [448, 204] width 119 height 29
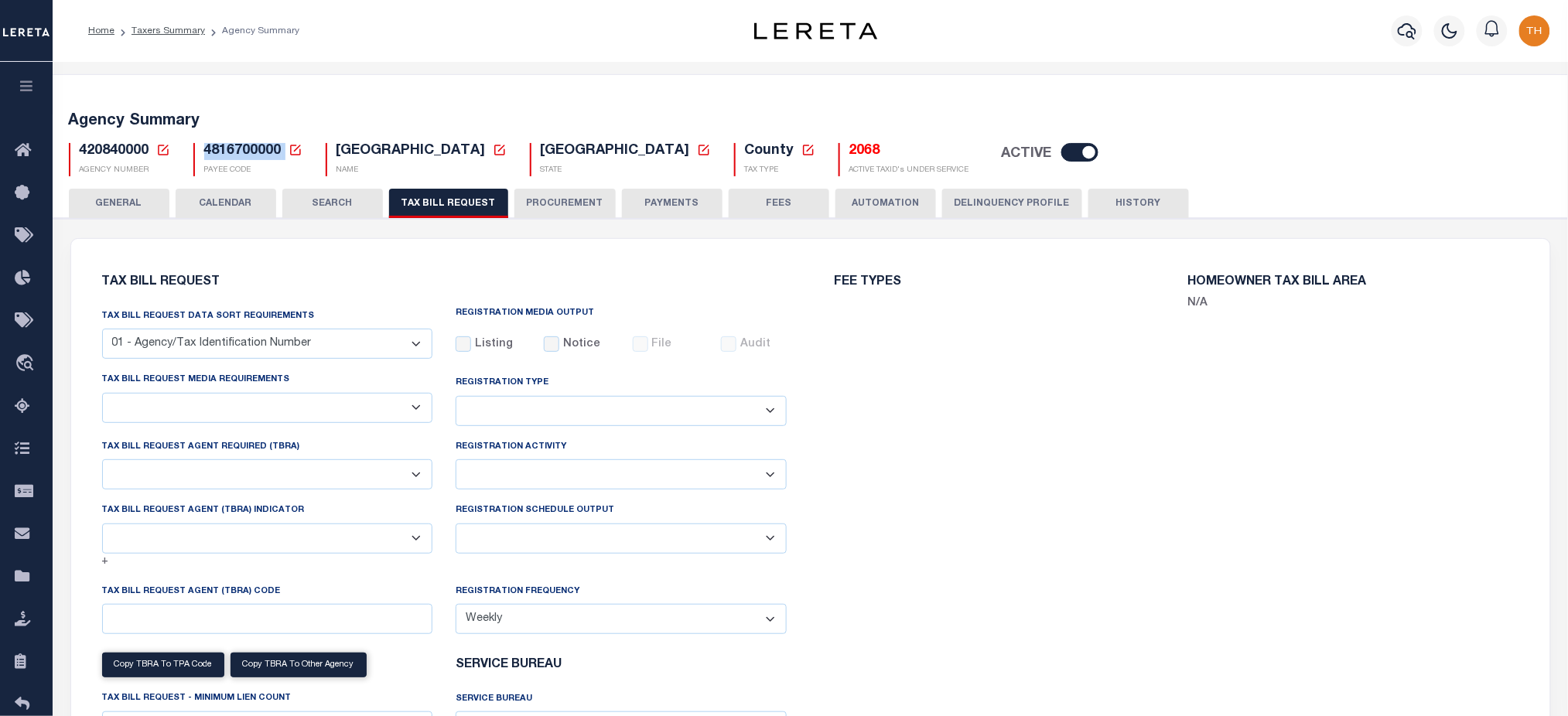
scroll to position [618, 0]
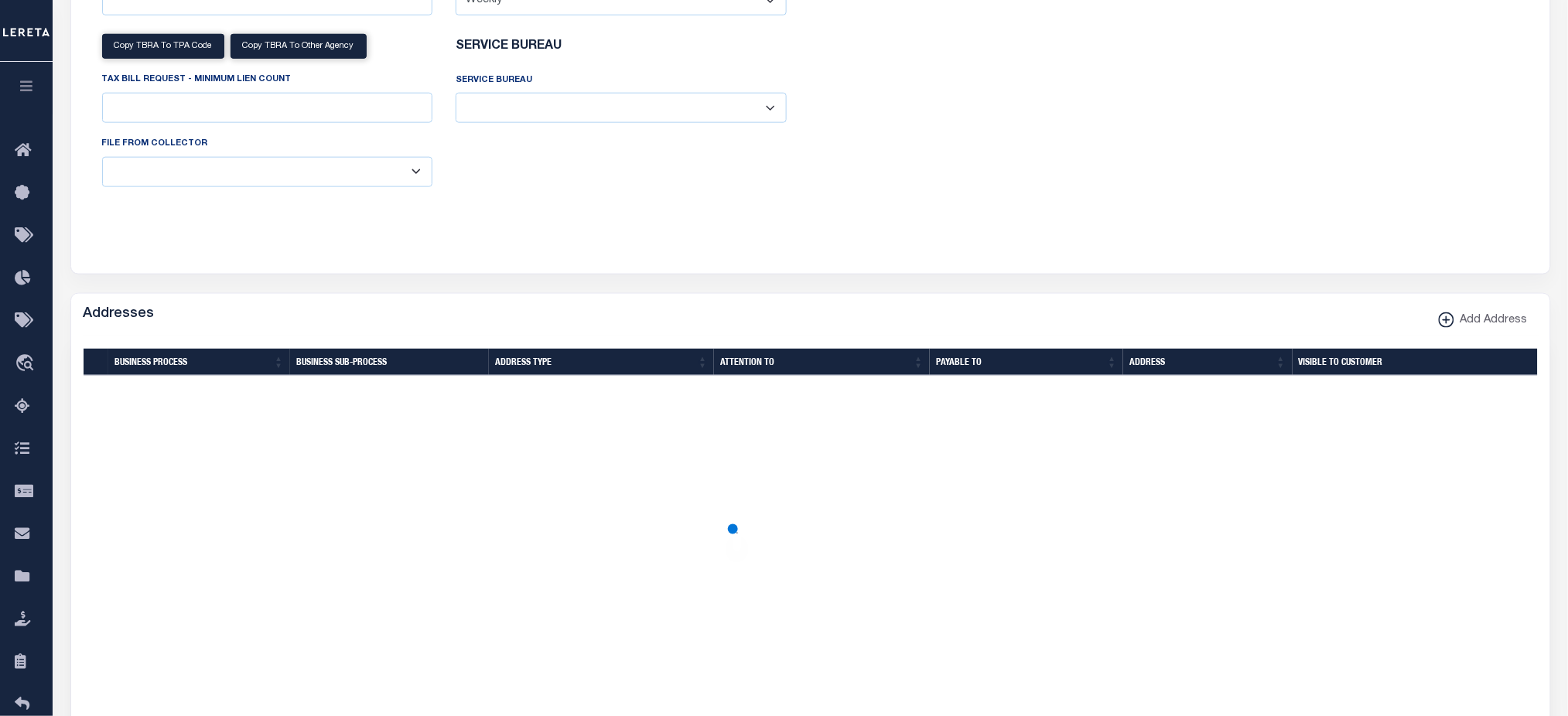
select select "28"
checkbox input "false"
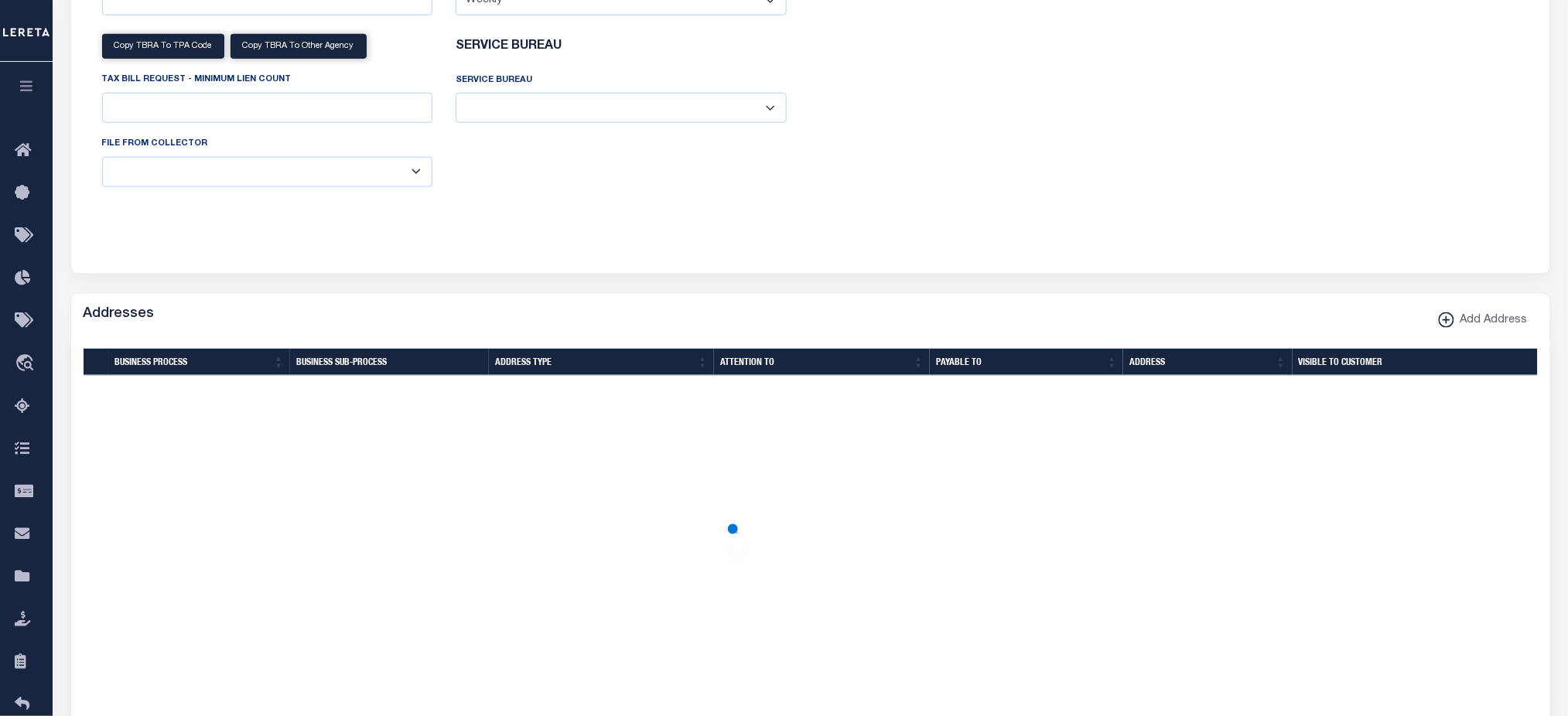
select select "22"
select select "true"
select select "14"
select select
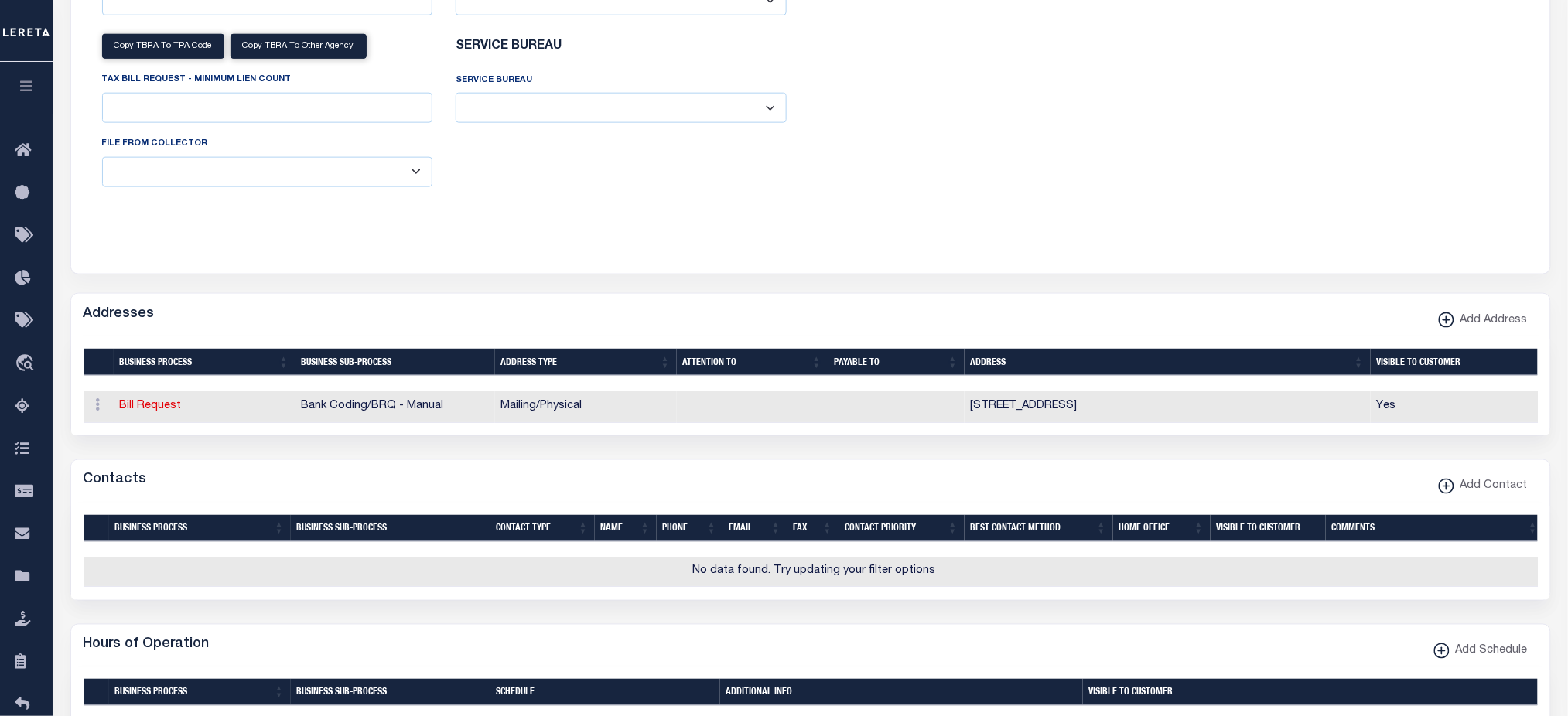
scroll to position [1851, 0]
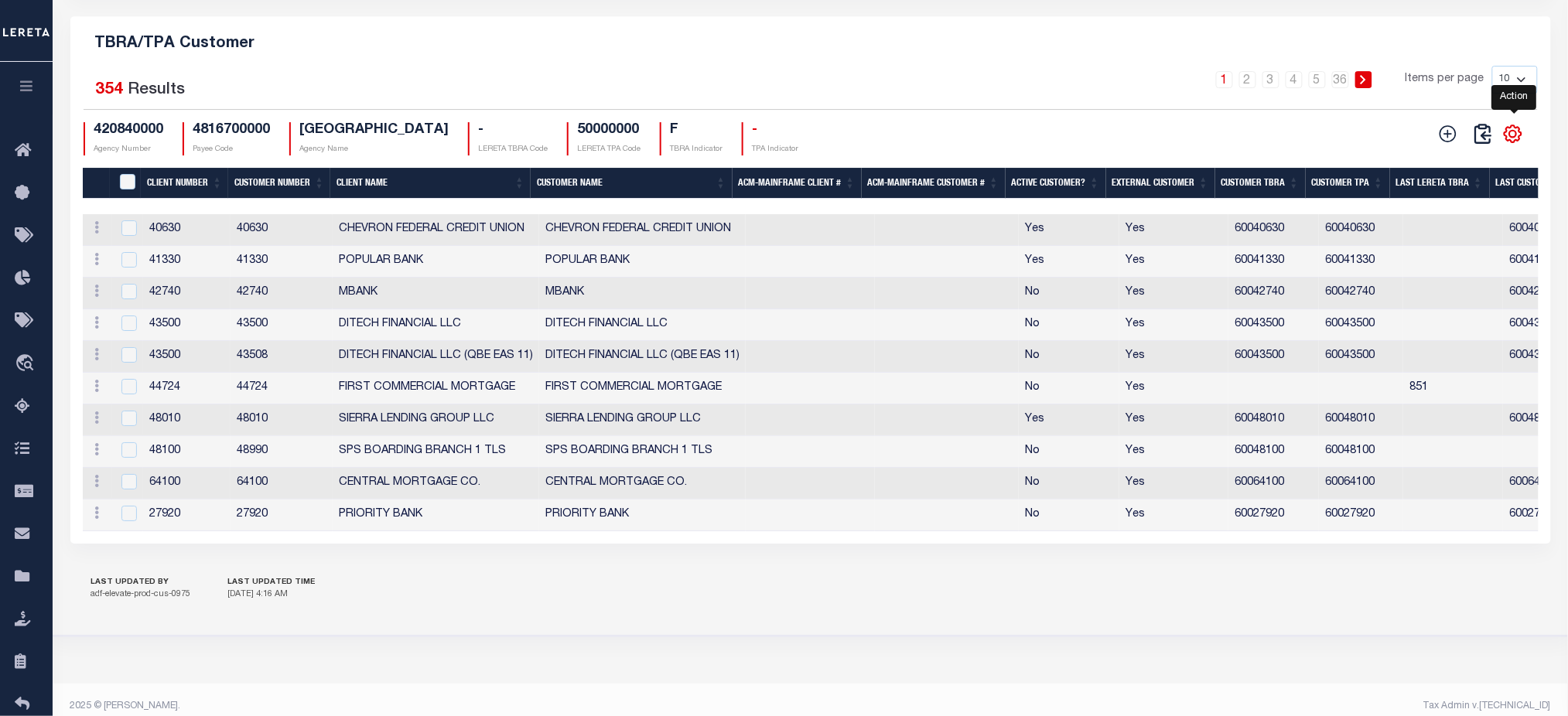
click at [1515, 136] on icon "" at bounding box center [1514, 134] width 7 height 7
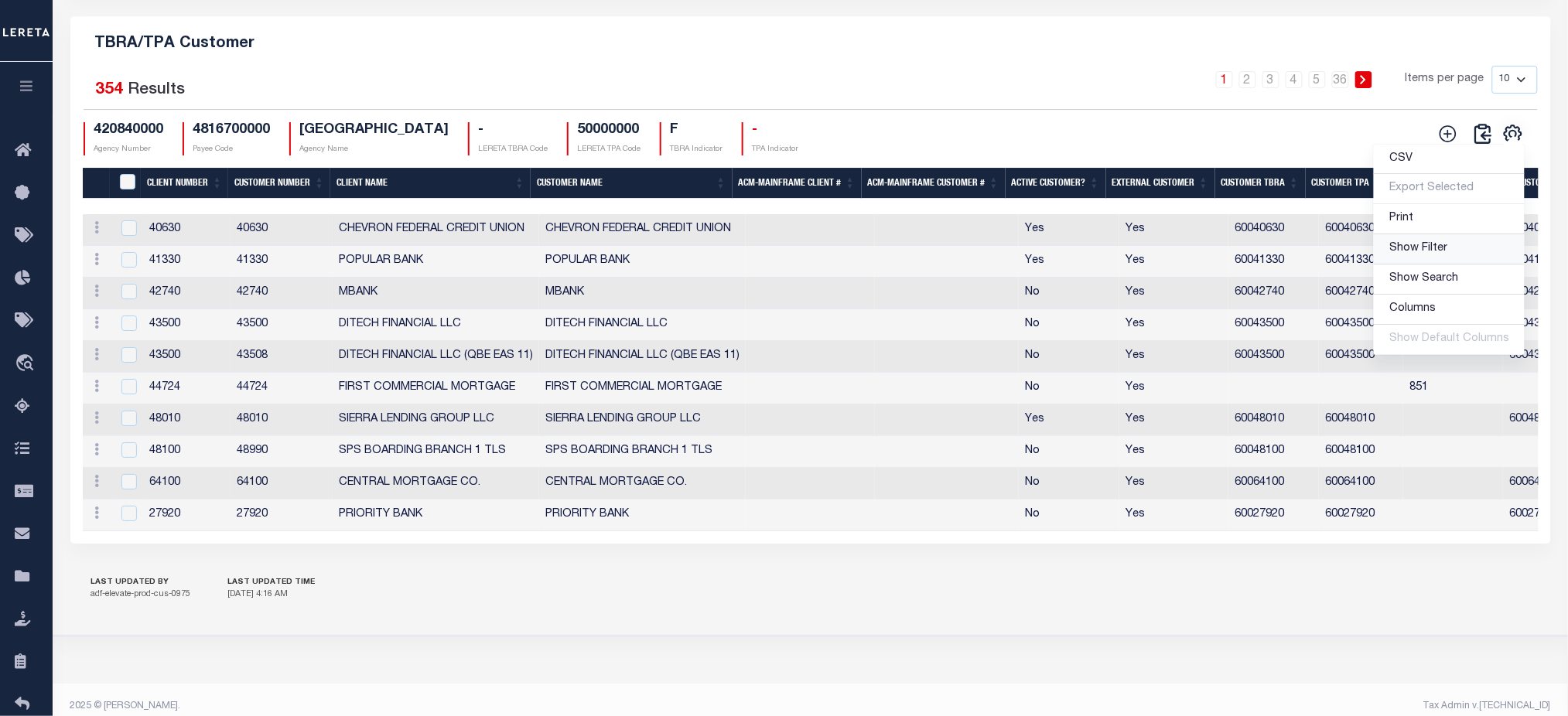
click at [1412, 253] on span "Show Filter" at bounding box center [1418, 248] width 58 height 11
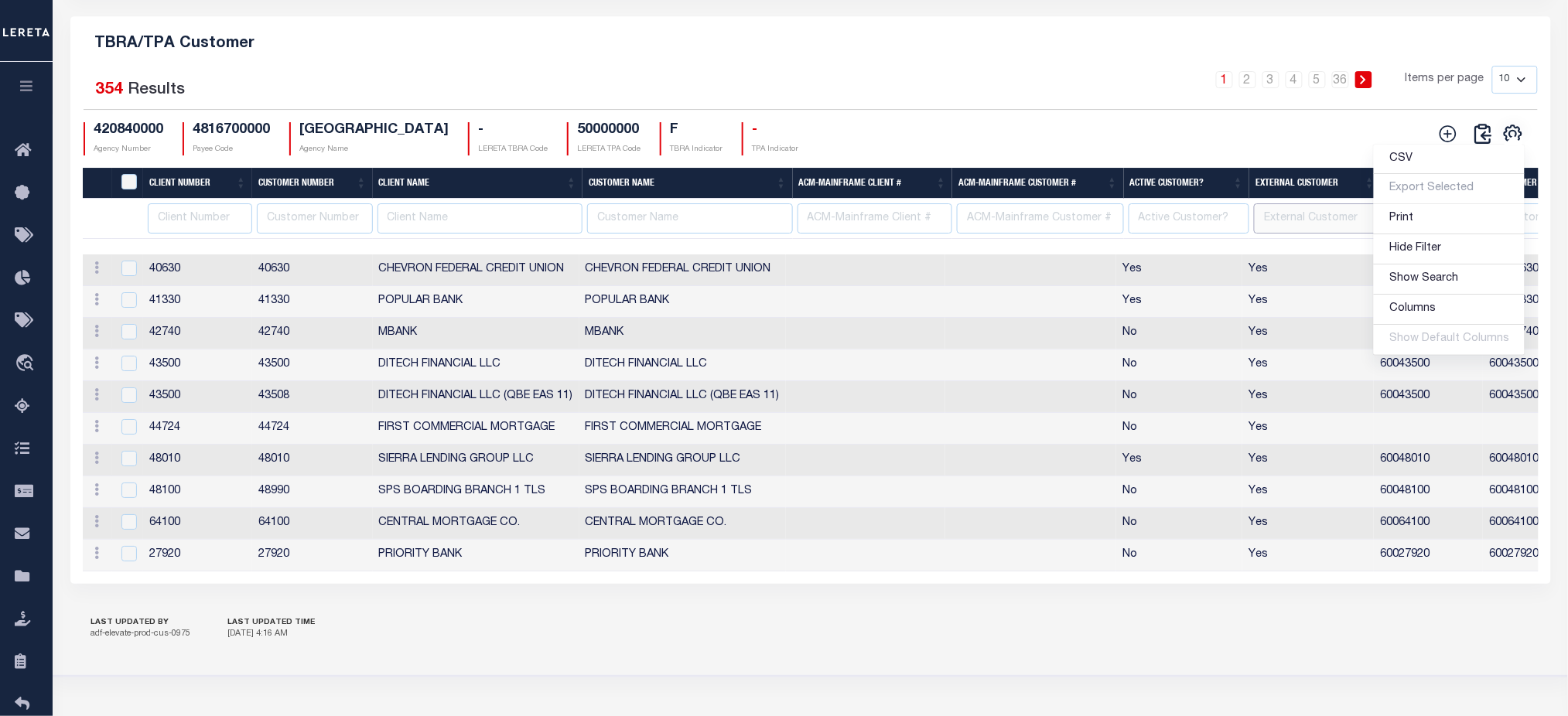
click at [1309, 233] on input "text" at bounding box center [1317, 218] width 127 height 30
type input "No"
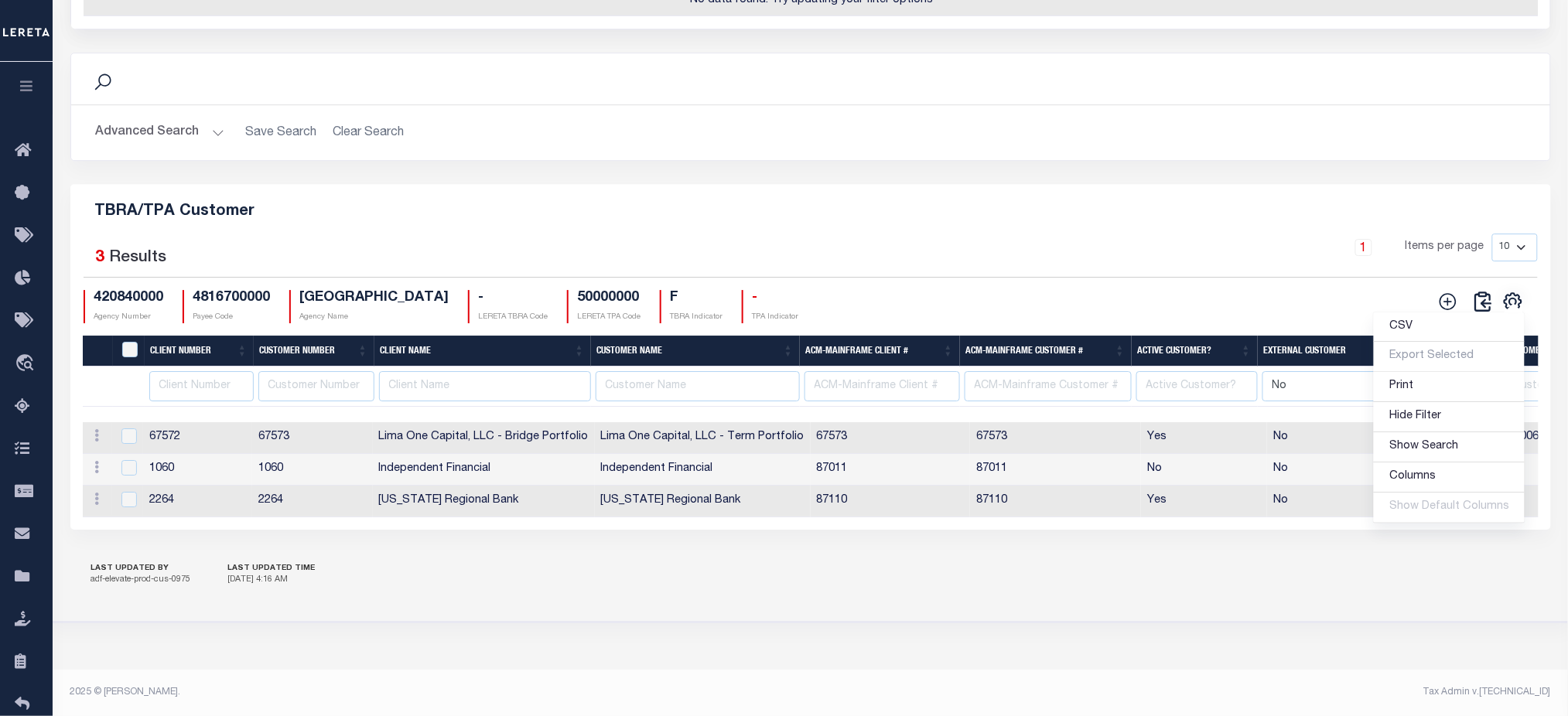
scroll to position [1750, 0]
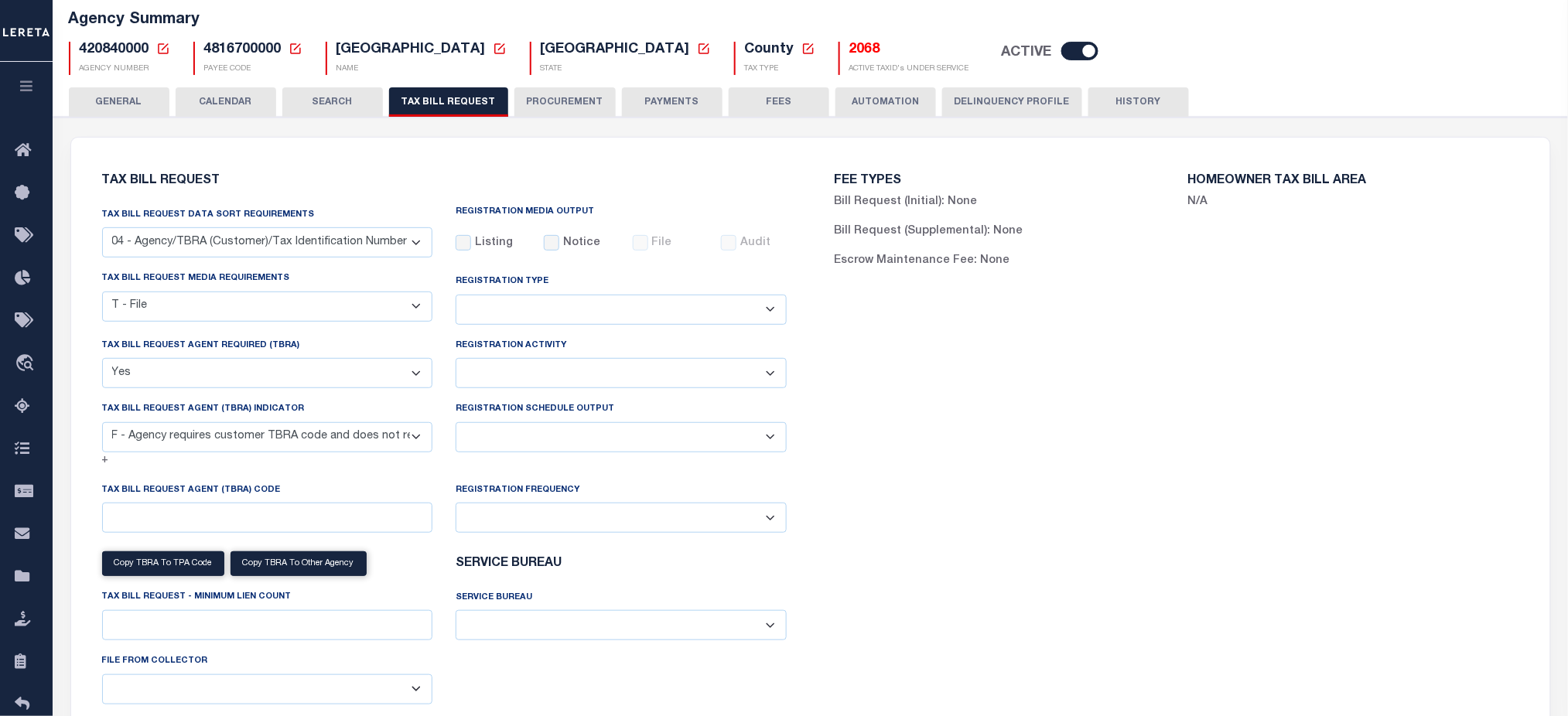
scroll to position [0, 0]
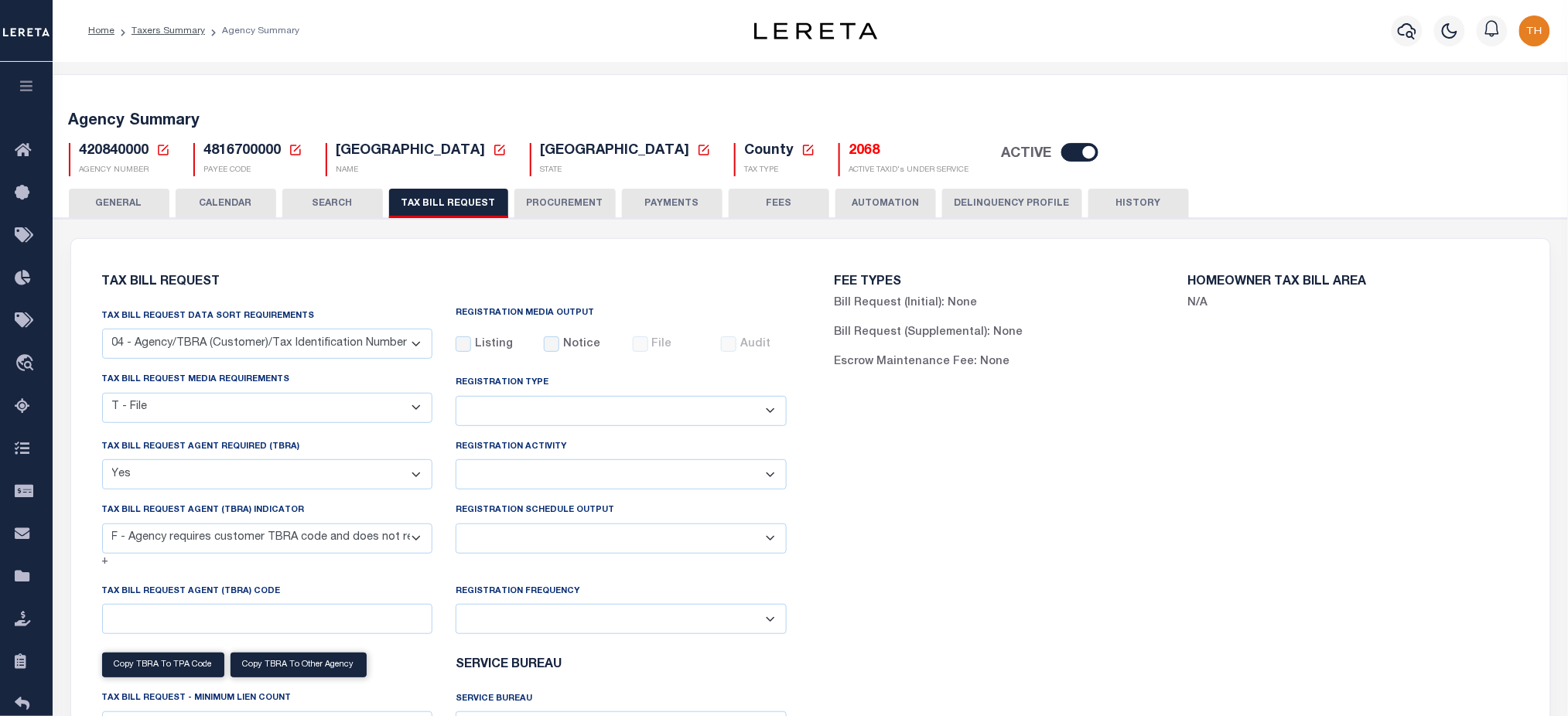
click at [1146, 209] on button "HISTORY" at bounding box center [1138, 204] width 100 height 29
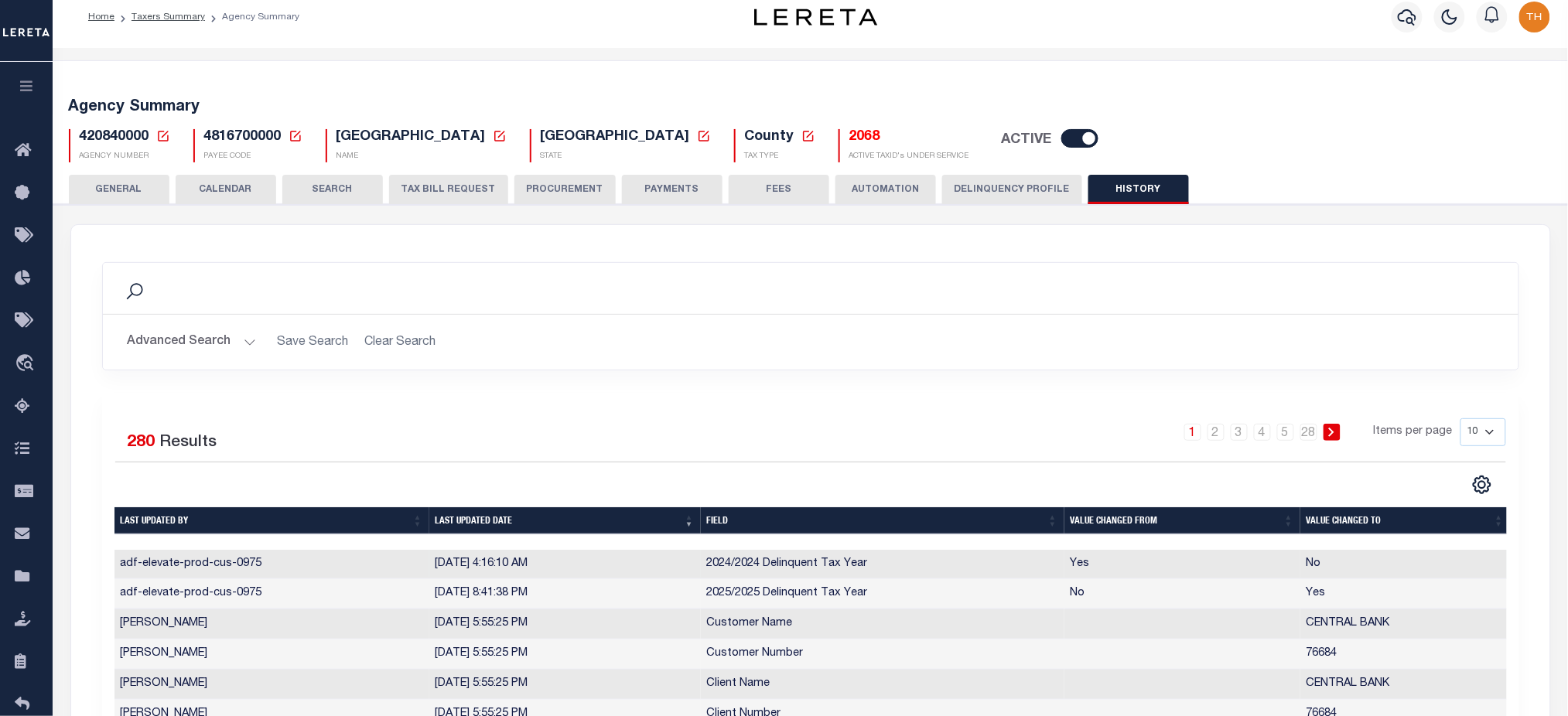
scroll to position [340, 0]
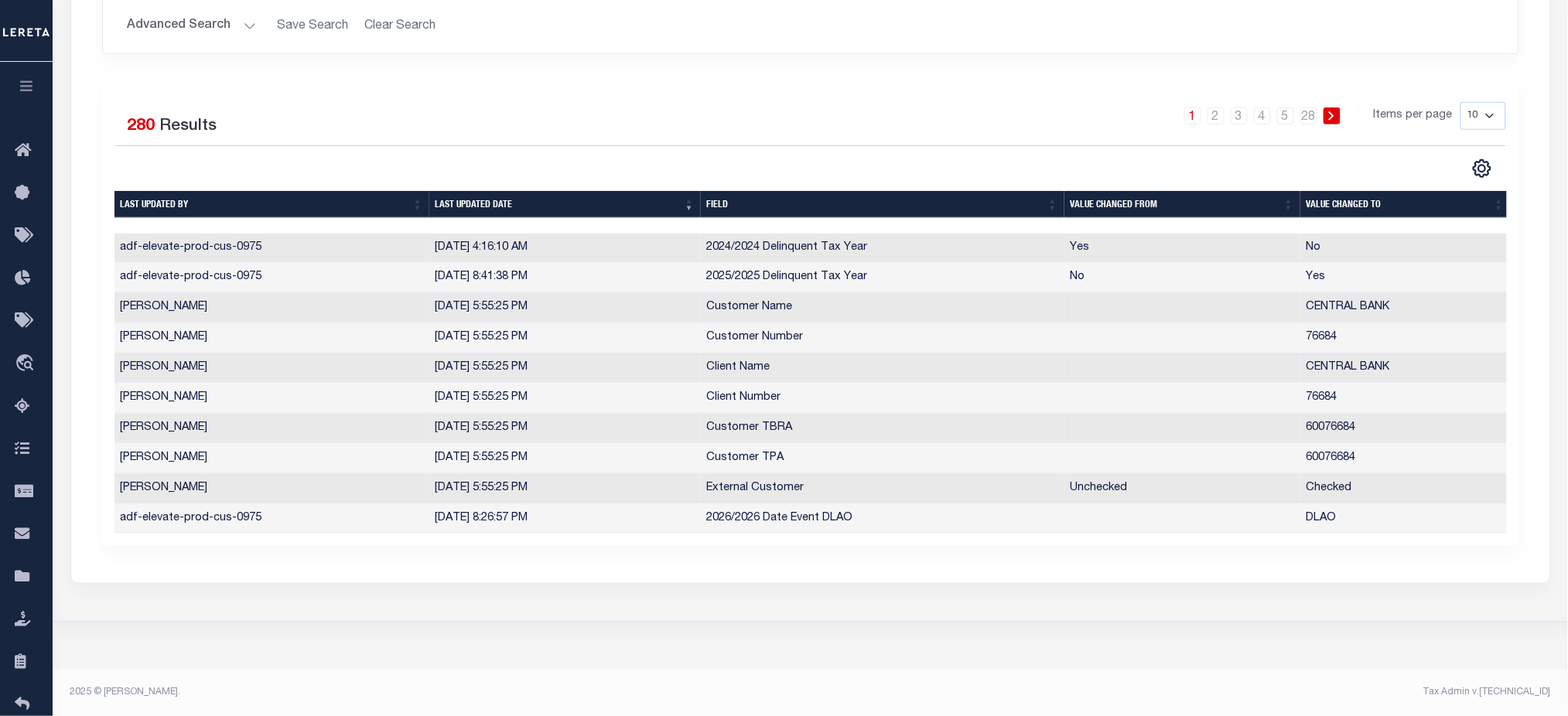
click at [1483, 107] on select "10 25 50 100" at bounding box center [1482, 116] width 45 height 28
select select "100"
click at [1460, 102] on select "10 25 50 100" at bounding box center [1482, 116] width 45 height 28
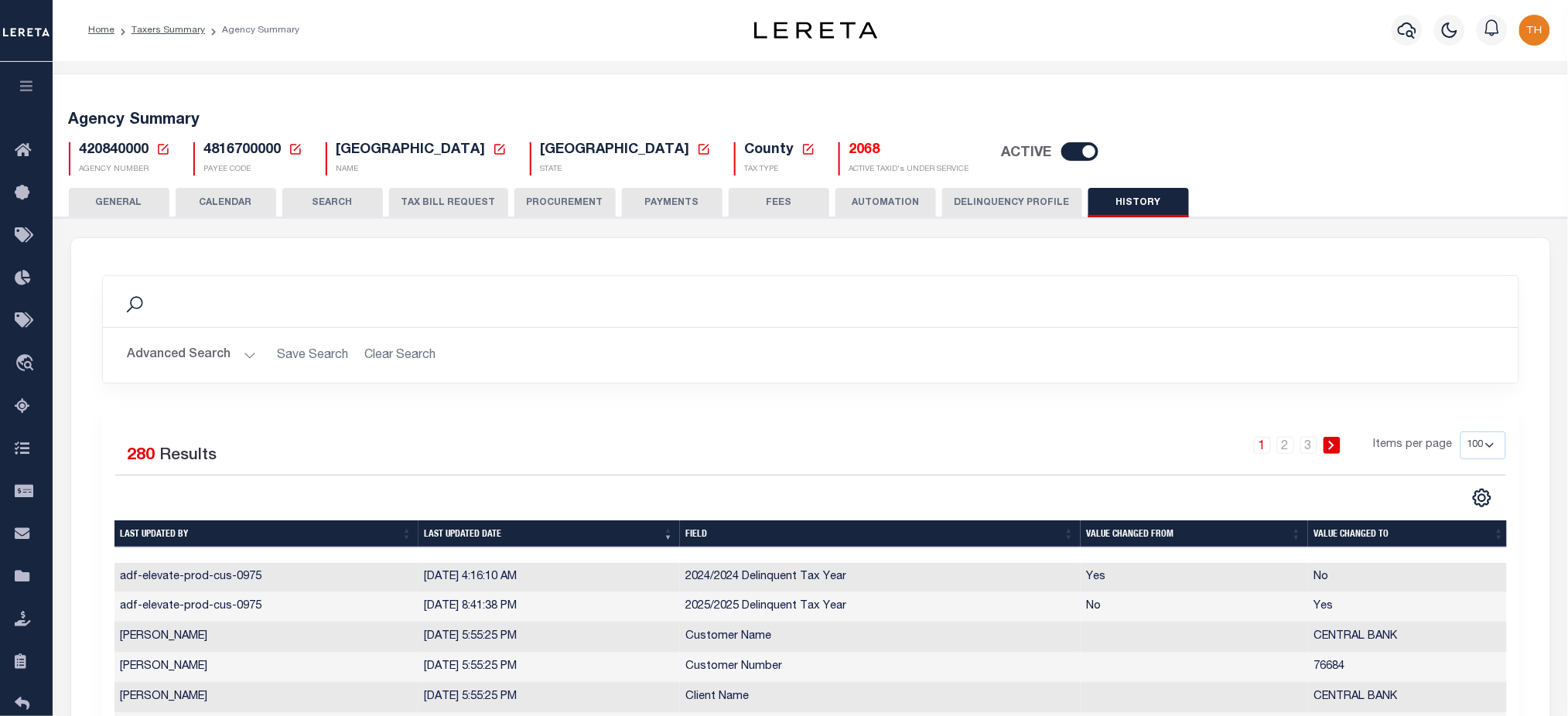
scroll to position [0, 0]
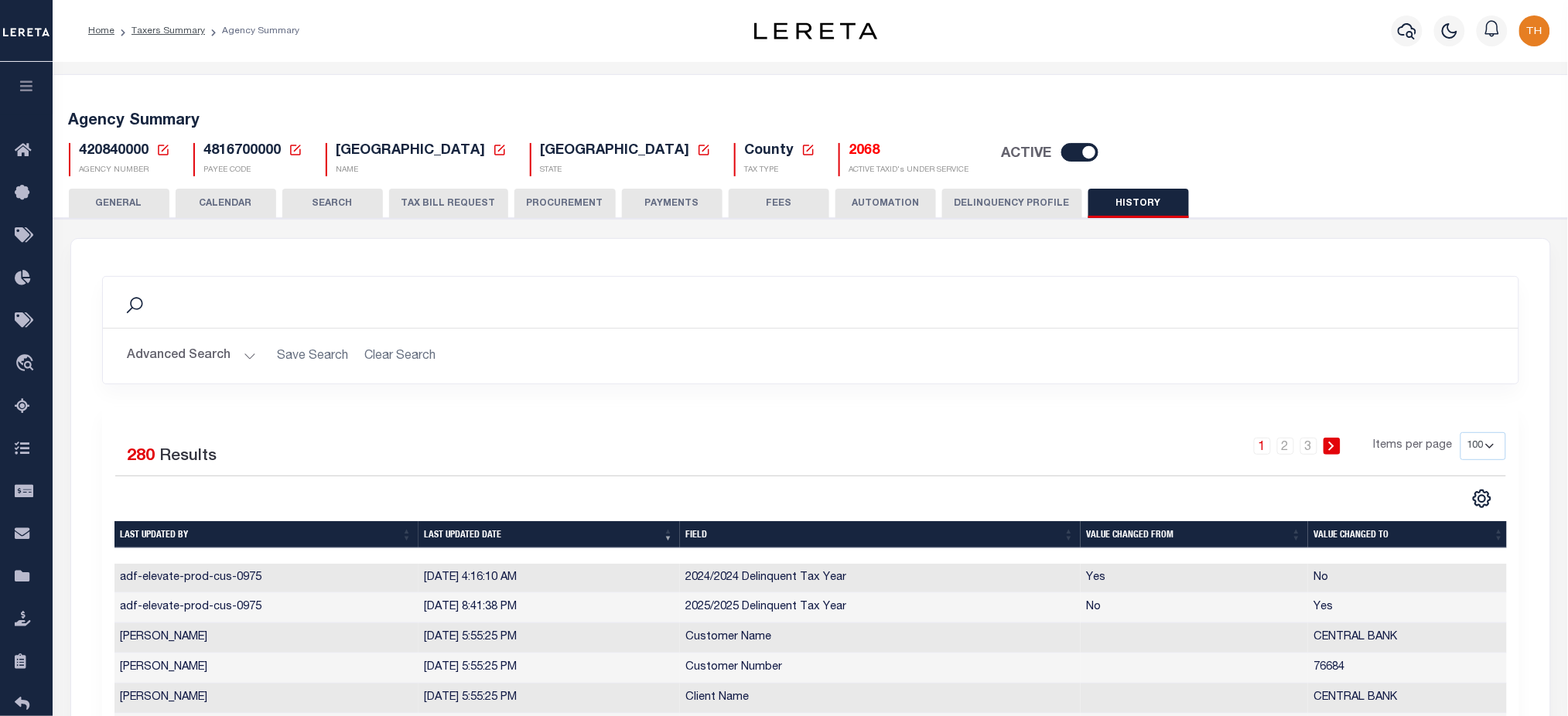
click at [452, 209] on button "TAX BILL REQUEST" at bounding box center [448, 204] width 119 height 29
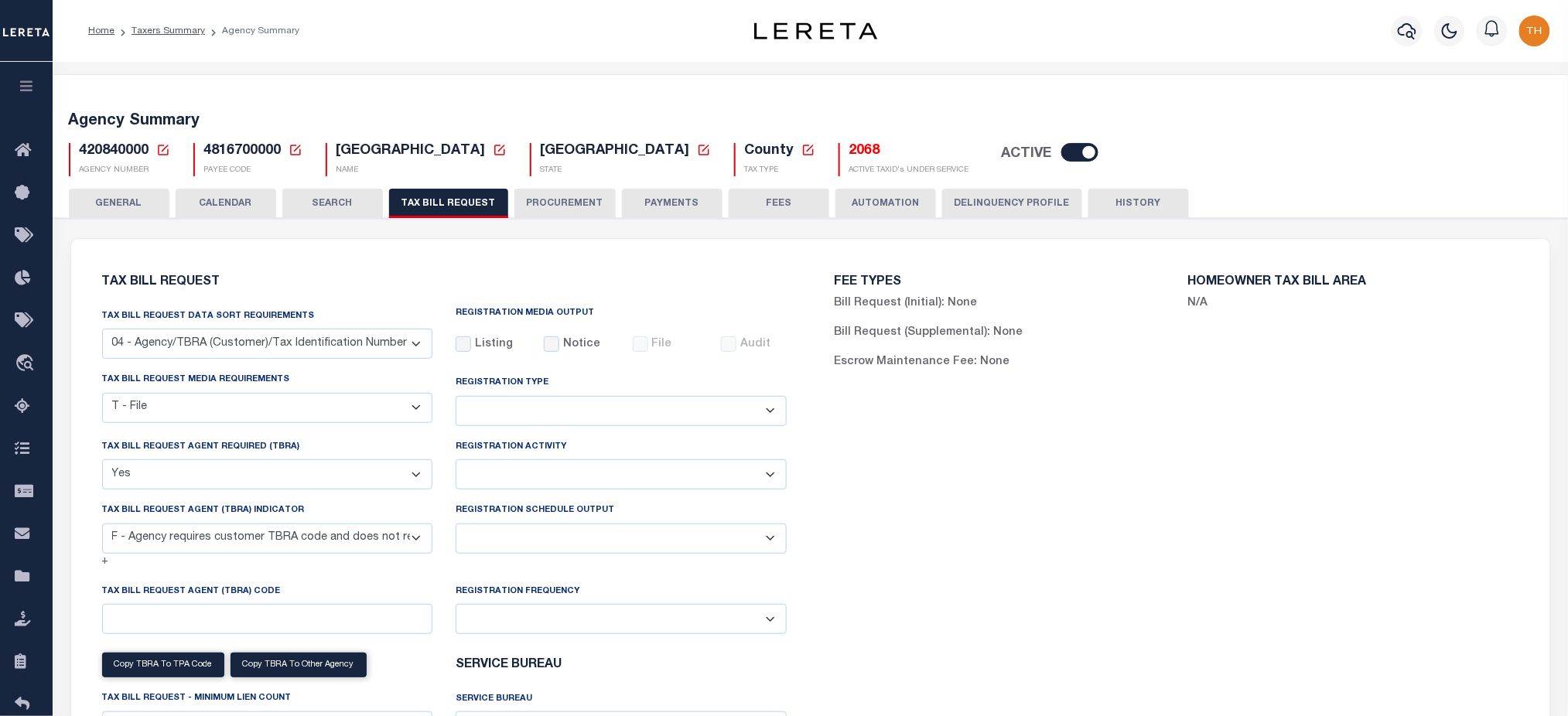
scroll to position [1750, 0]
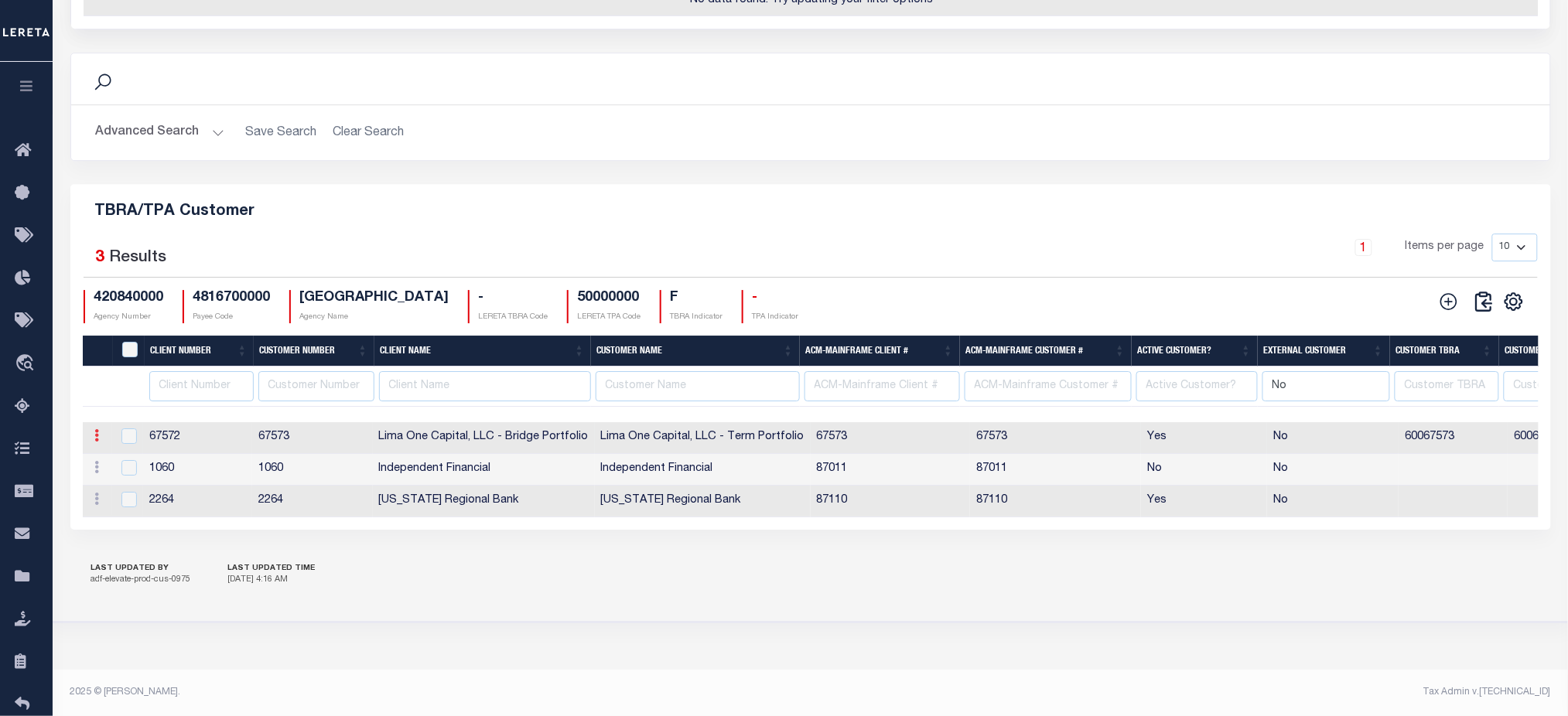
click at [100, 431] on link at bounding box center [97, 437] width 17 height 12
drag, startPoint x: 1318, startPoint y: 384, endPoint x: 1264, endPoint y: 386, distance: 54.0
click at [1264, 386] on input "No" at bounding box center [1326, 386] width 127 height 30
click at [1177, 579] on div "LAST UPDATED BY adf-elevate-prod-cus-0975 LAST UPDATED TIME [DATE] 4:16 AM" at bounding box center [810, 575] width 1480 height 54
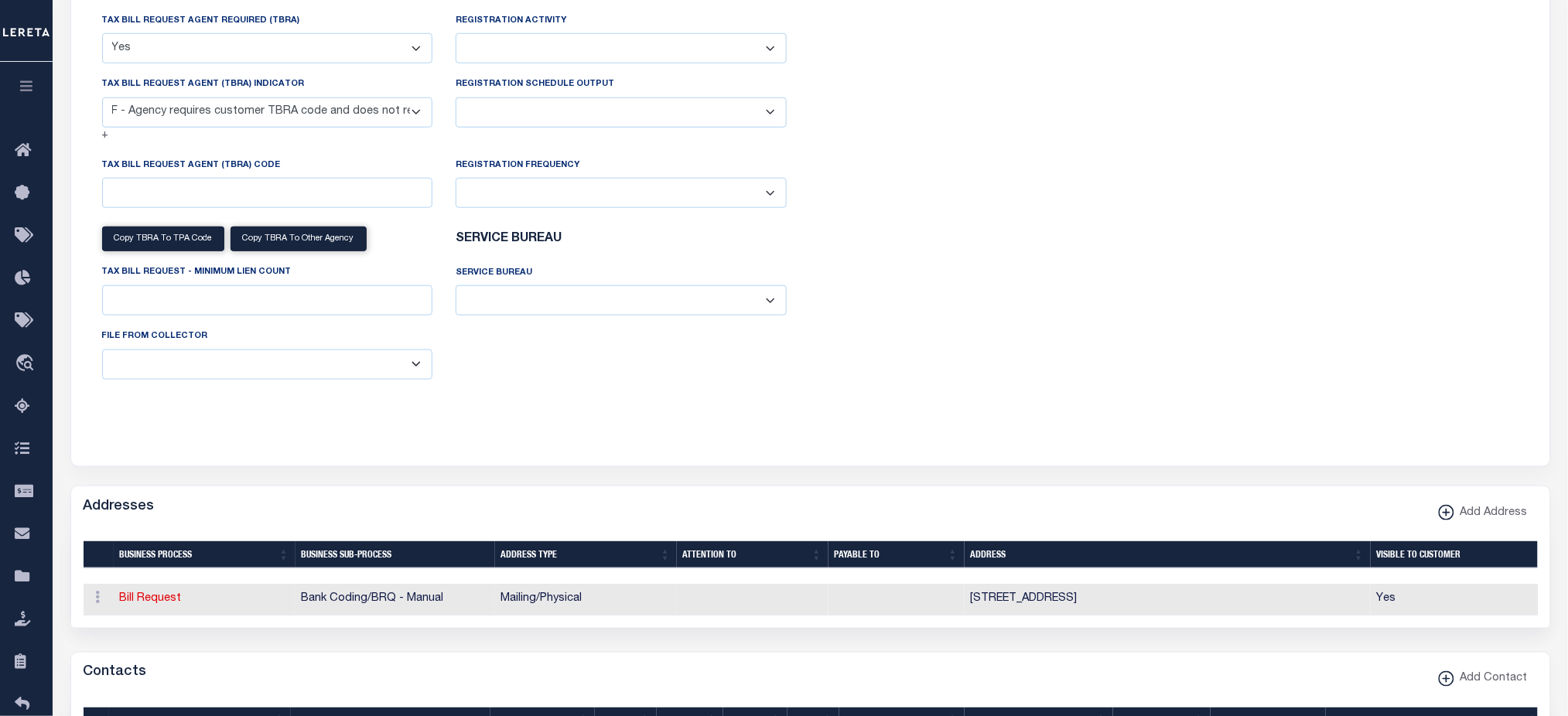
scroll to position [14, 0]
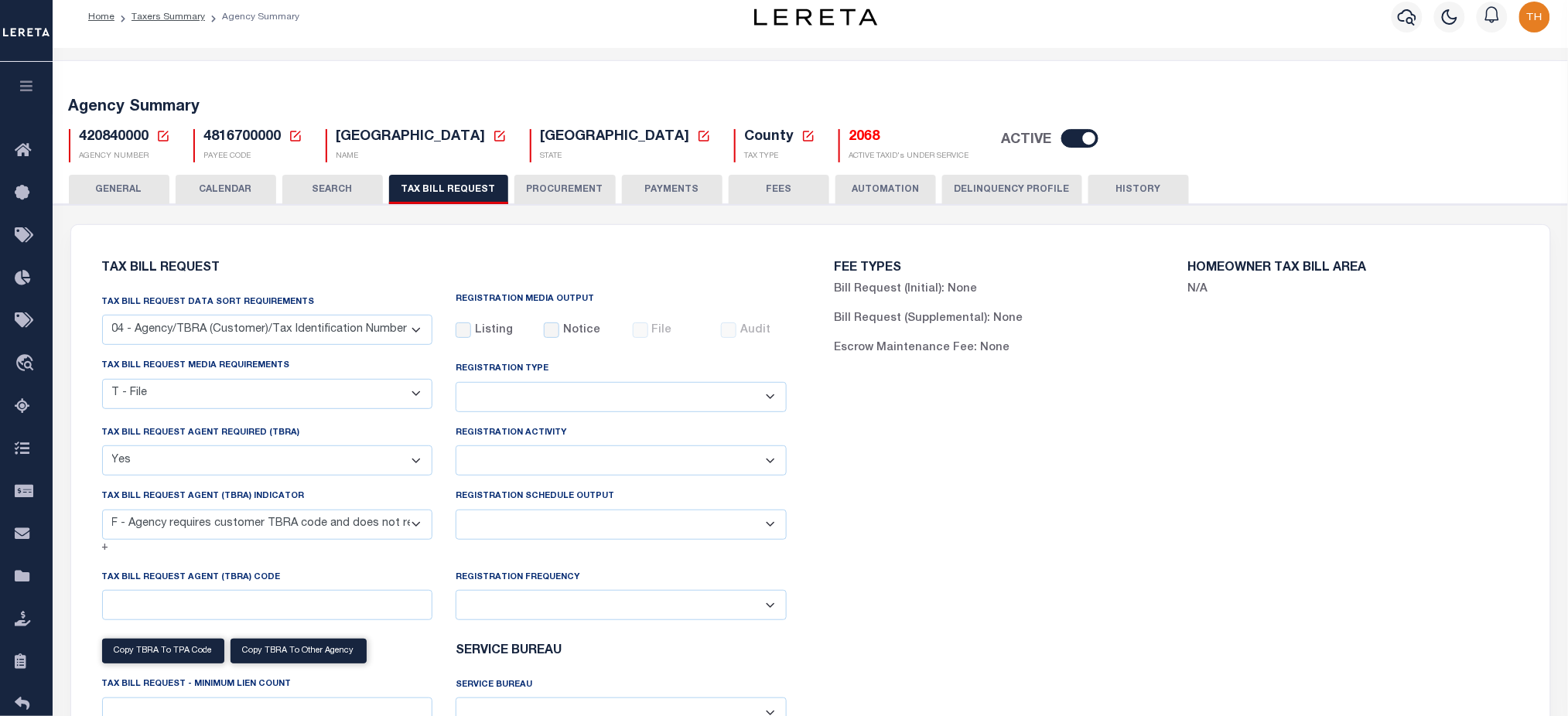
click at [263, 190] on button "CALENDAR" at bounding box center [225, 190] width 100 height 29
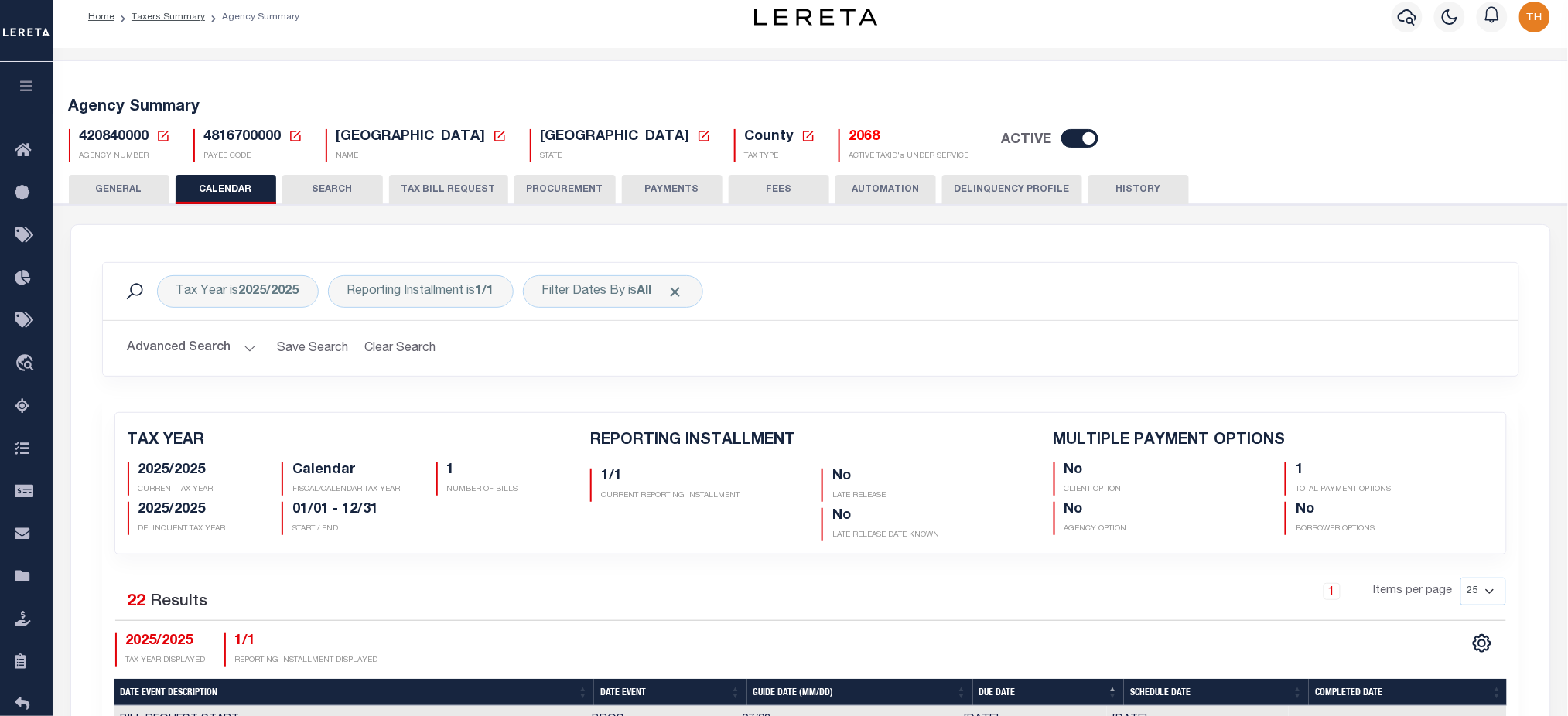
checkbox input "false"
type input "1"
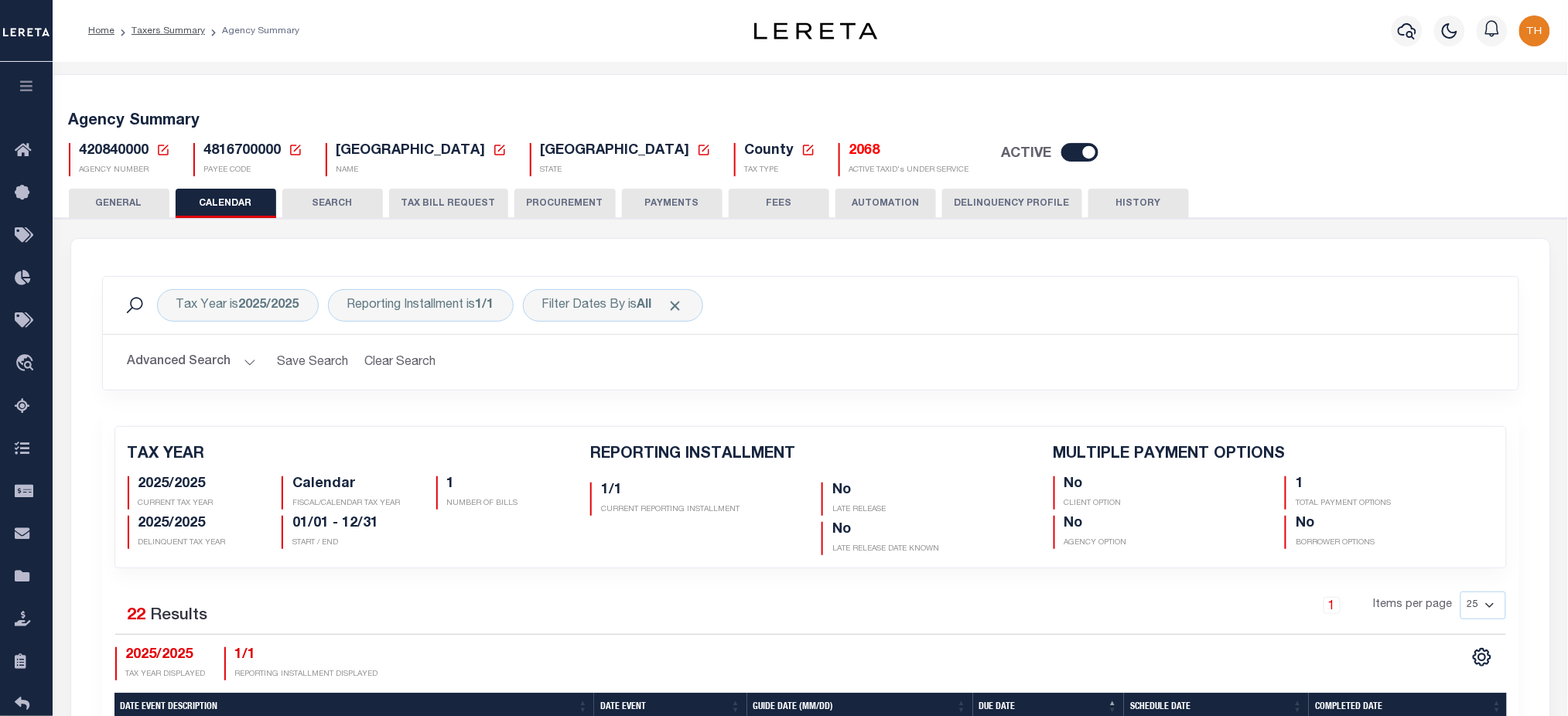
click at [447, 206] on button "TAX BILL REQUEST" at bounding box center [448, 204] width 119 height 29
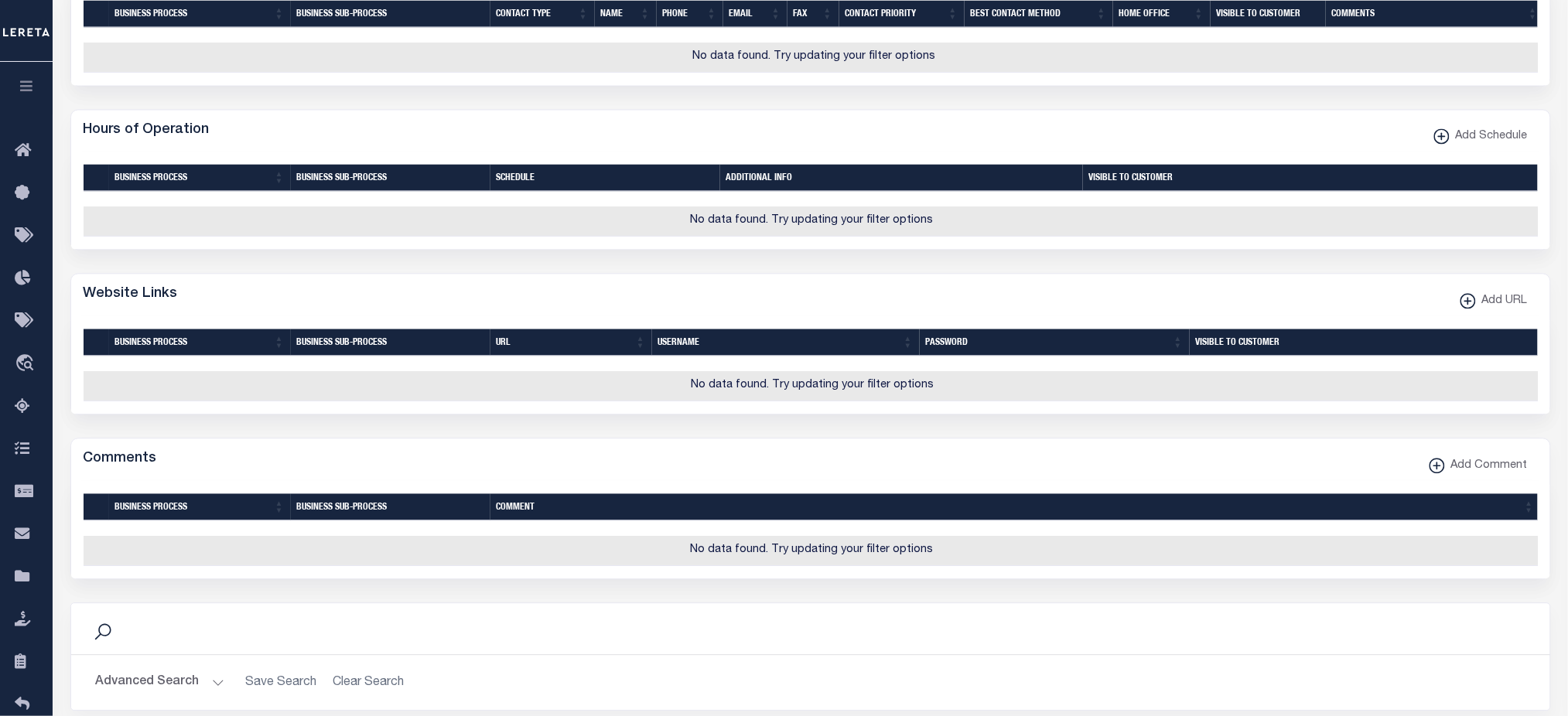
scroll to position [1856, 0]
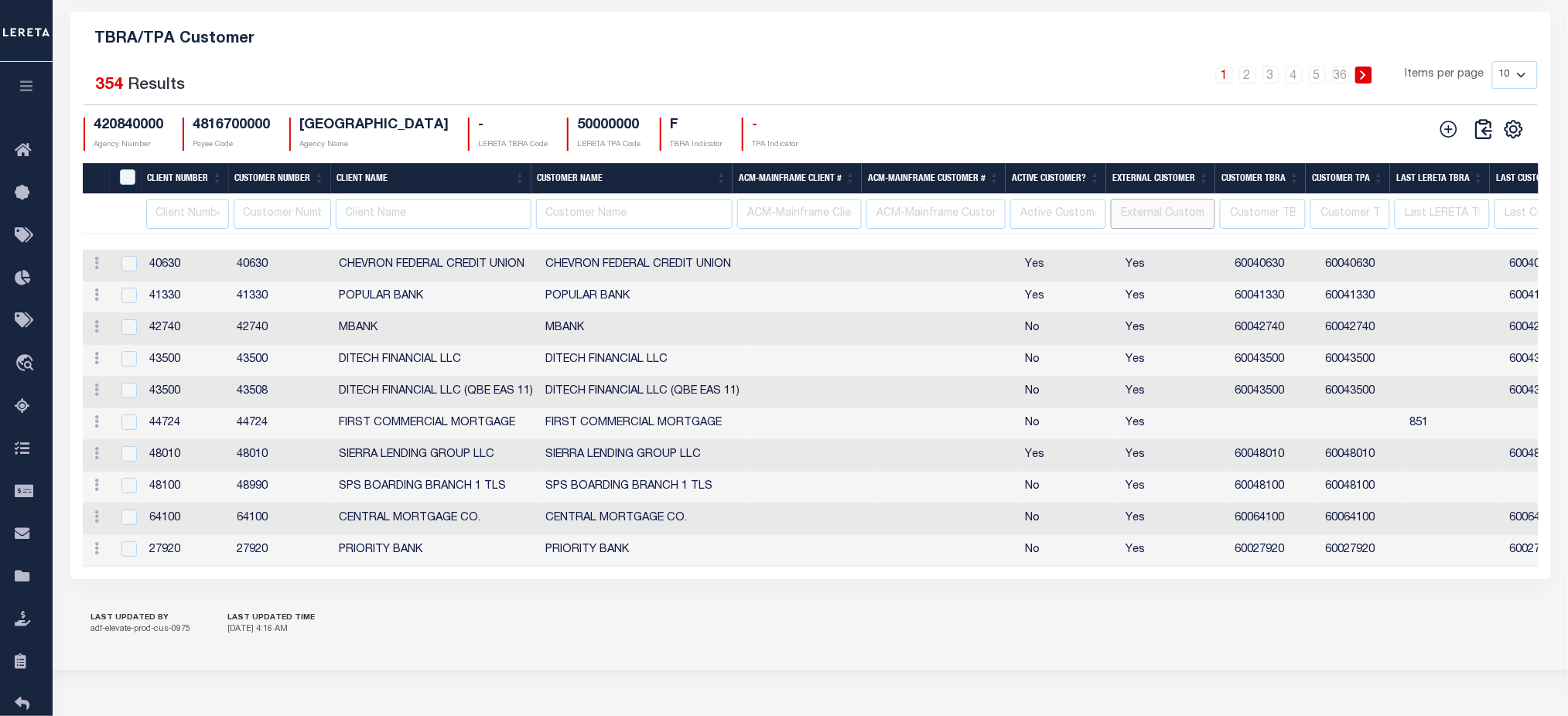
click at [1178, 229] on input "text" at bounding box center [1162, 214] width 104 height 30
type input "No"
